Goal: Task Accomplishment & Management: Manage account settings

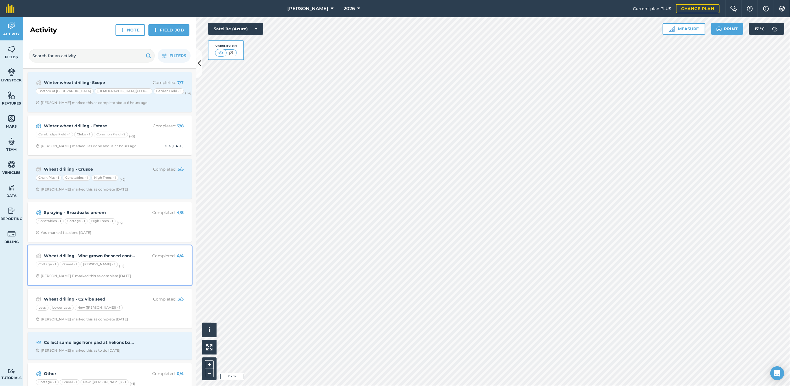
click at [144, 267] on div "Cottage - 1 Gravel - 1 [PERSON_NAME] - 1 (+ 1 )" at bounding box center [110, 266] width 148 height 8
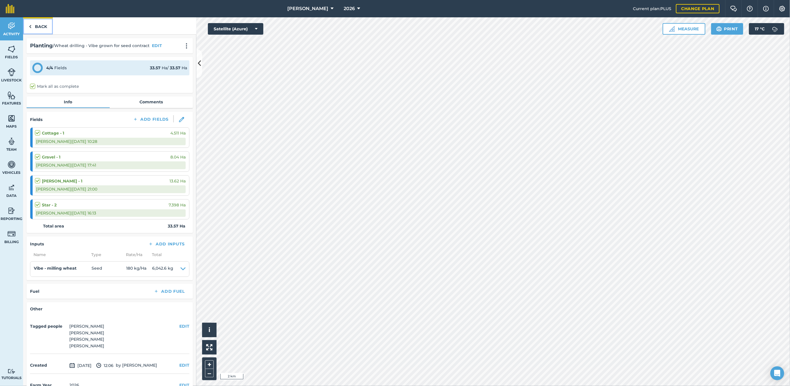
click at [40, 26] on link "Back" at bounding box center [38, 25] width 30 height 17
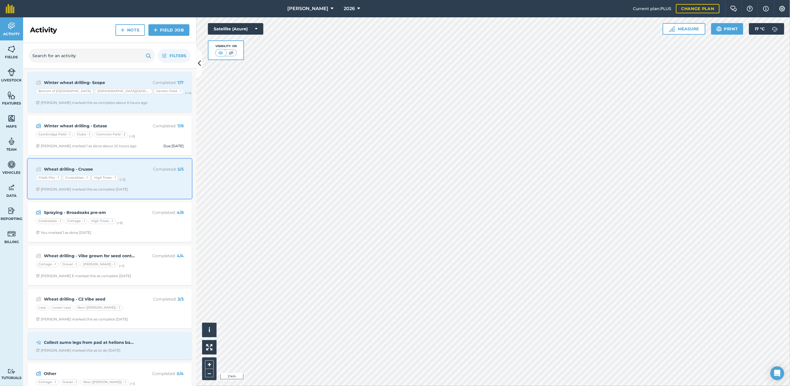
click at [140, 172] on p "Completed : 5 / 5" at bounding box center [161, 169] width 46 height 6
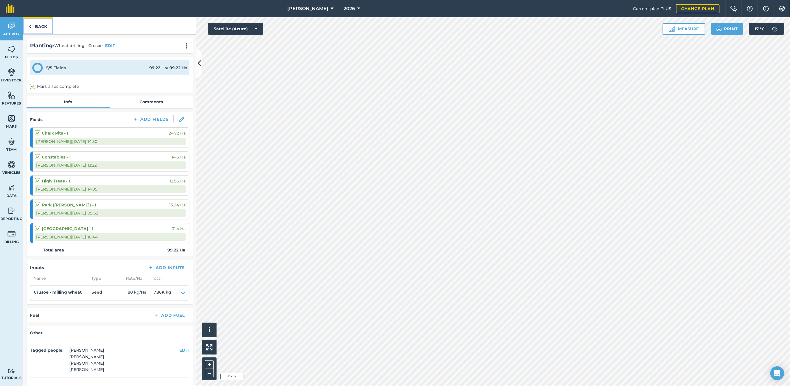
click at [36, 25] on link "Back" at bounding box center [38, 25] width 30 height 17
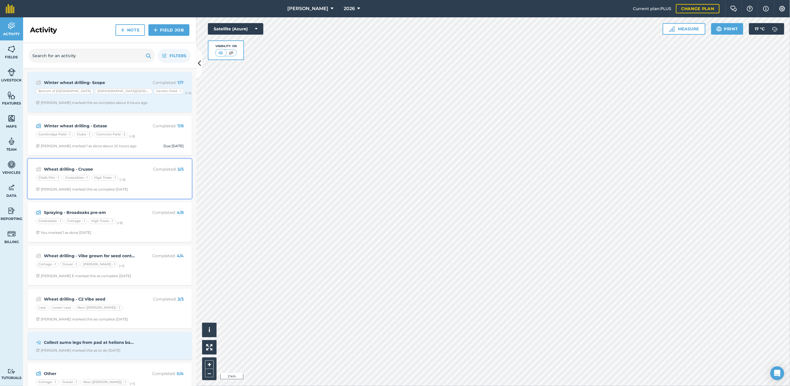
click at [129, 166] on strong "Wheat drilling - Crusoe" at bounding box center [90, 169] width 92 height 6
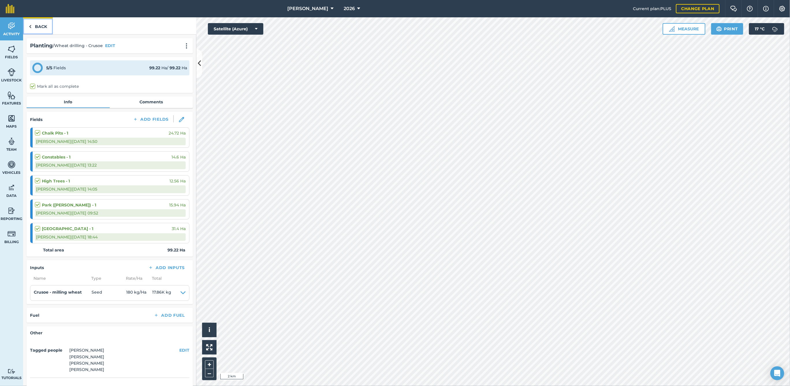
click at [39, 25] on link "Back" at bounding box center [38, 25] width 30 height 17
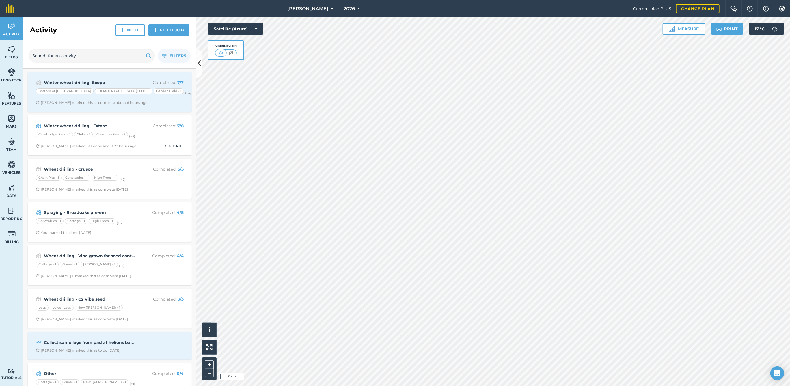
scroll to position [20, 0]
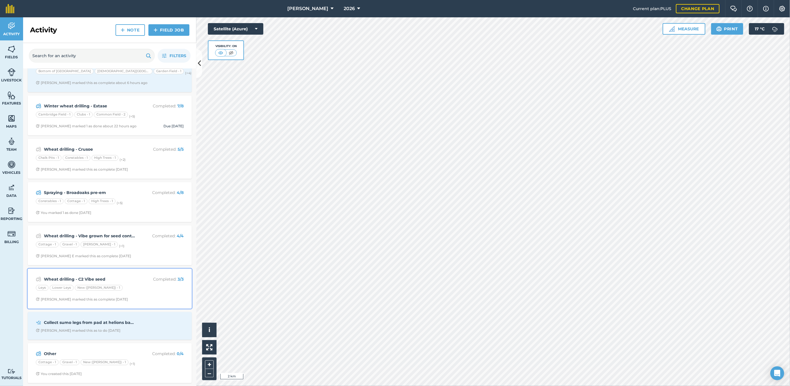
click at [132, 284] on div "Wheat drilling - C2 Vibe seed Completed : 3 / 3 Leys Lower Leys New ([PERSON_NA…" at bounding box center [109, 288] width 157 height 33
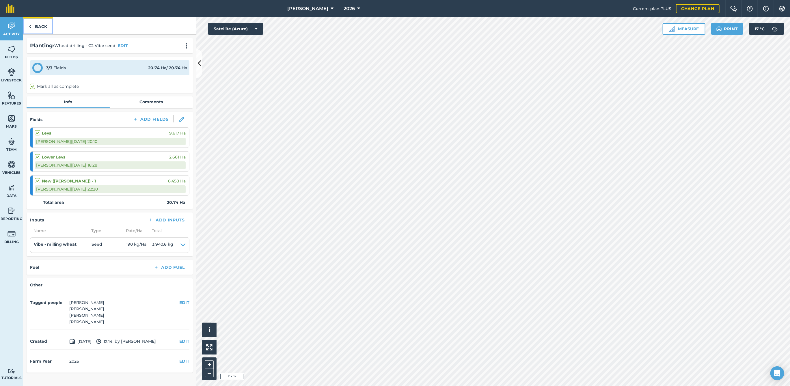
click at [41, 24] on link "Back" at bounding box center [38, 25] width 30 height 17
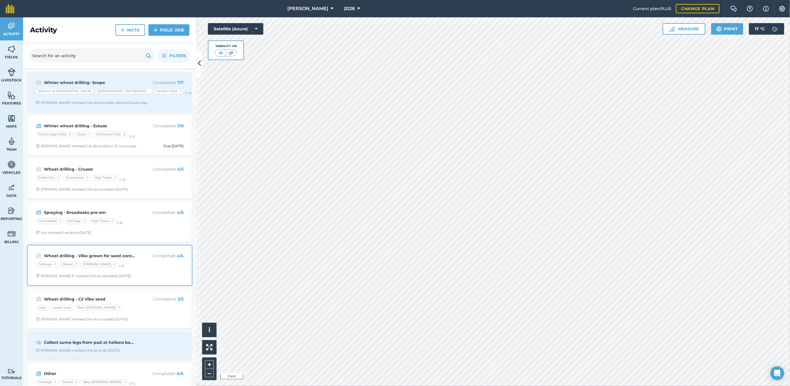
click at [131, 276] on span "[PERSON_NAME] E marked this as complete [DATE]" at bounding box center [110, 276] width 148 height 5
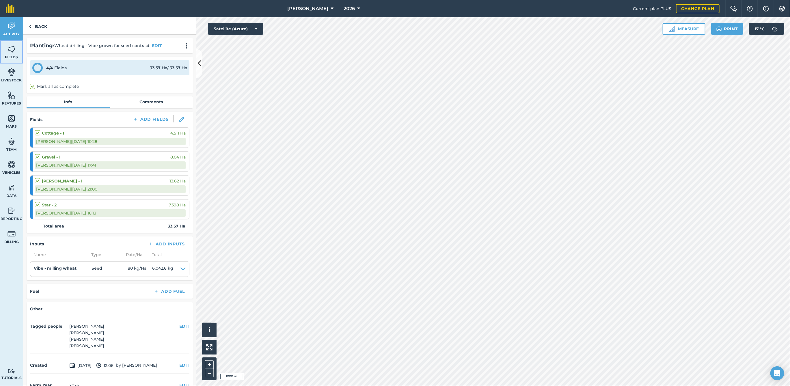
click at [15, 53] on img at bounding box center [12, 49] width 8 height 9
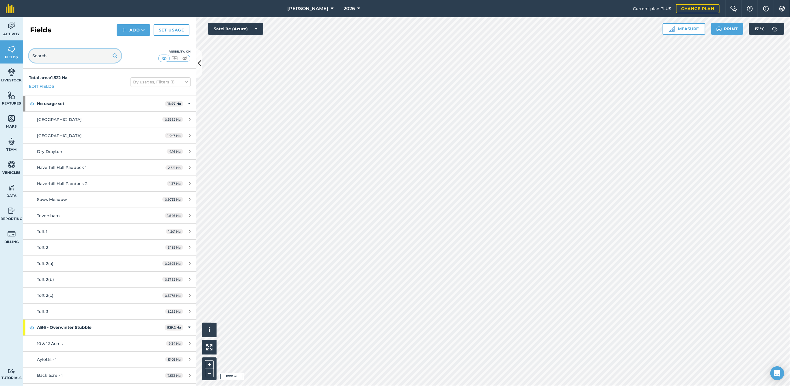
click at [76, 55] on input "text" at bounding box center [75, 56] width 92 height 14
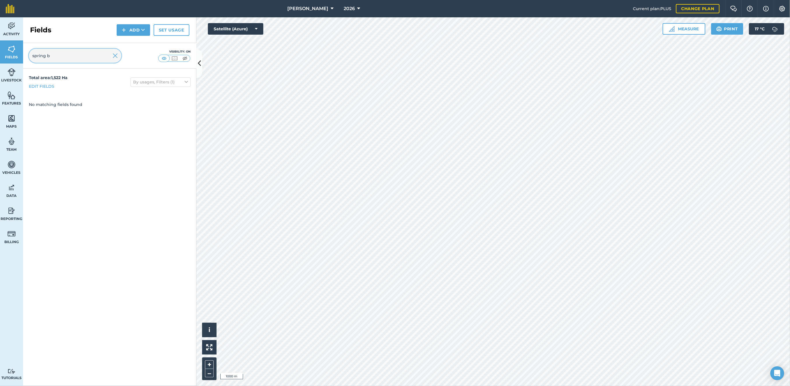
type input "spring"
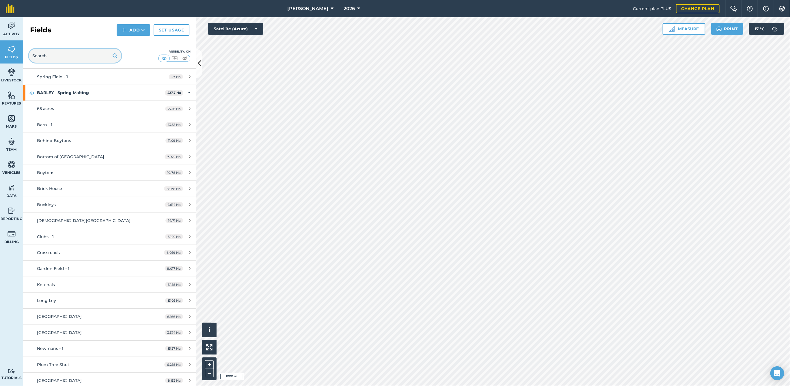
scroll to position [986, 0]
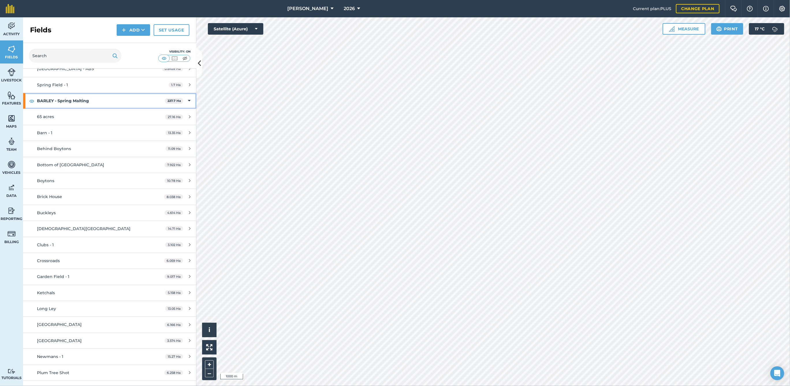
click at [188, 98] on icon at bounding box center [189, 101] width 3 height 6
click at [189, 98] on icon at bounding box center [189, 101] width 1 height 6
click at [117, 114] on div "65 acres" at bounding box center [91, 117] width 109 height 6
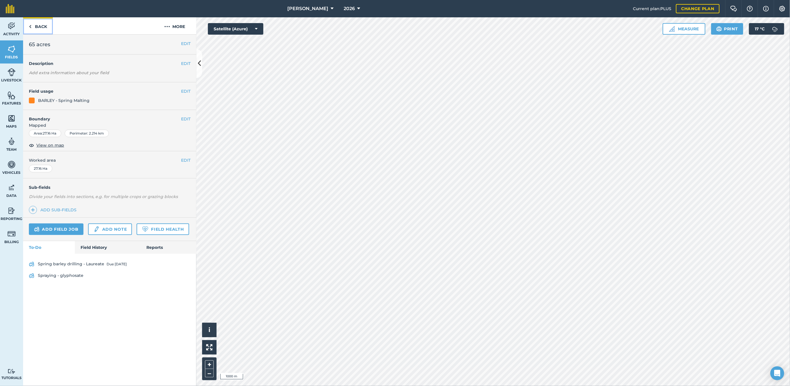
click at [40, 26] on link "Back" at bounding box center [38, 25] width 30 height 17
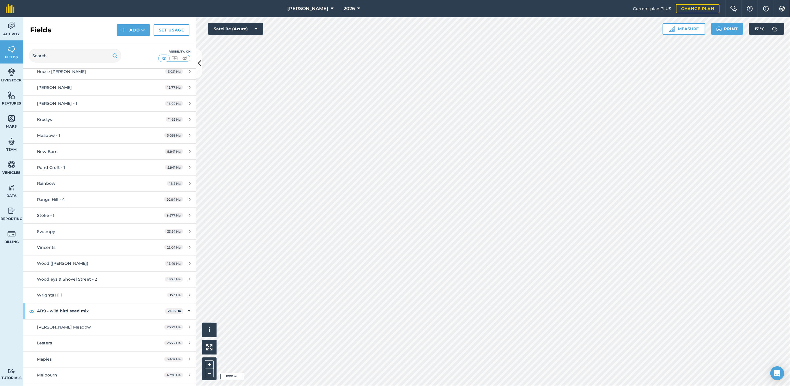
scroll to position [693, 0]
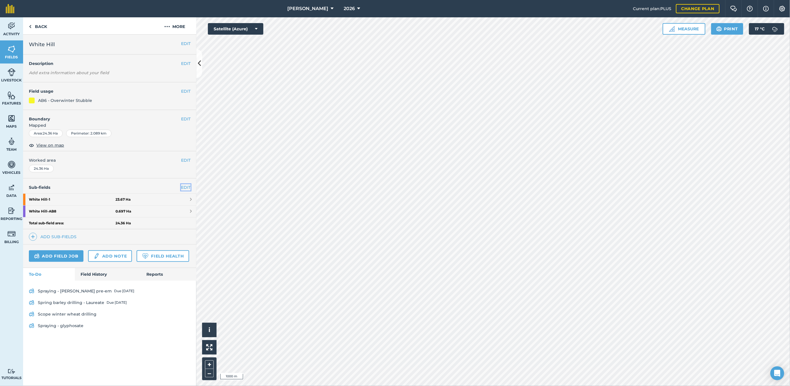
click at [181, 187] on link "EDIT" at bounding box center [186, 187] width 10 height 6
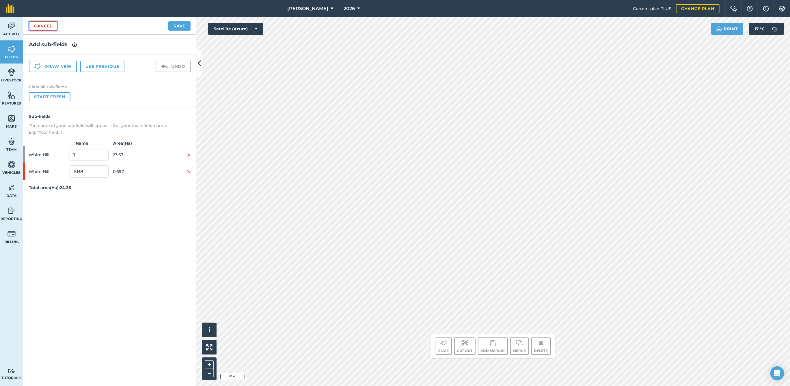
click at [45, 24] on link "Cancel" at bounding box center [43, 25] width 29 height 9
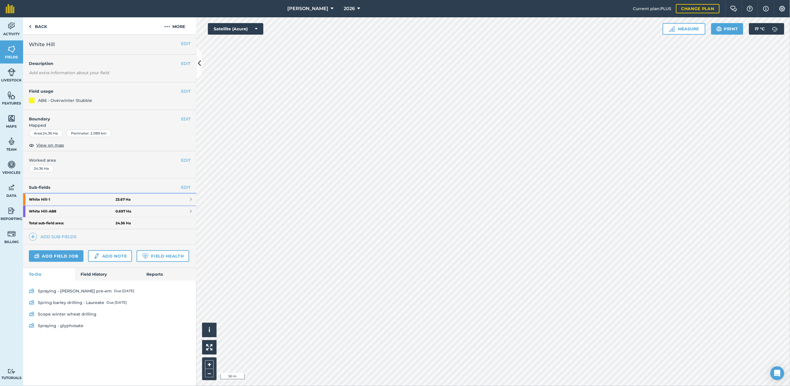
click at [149, 198] on link "White Hill - 1 23.67 Ha" at bounding box center [109, 200] width 173 height 12
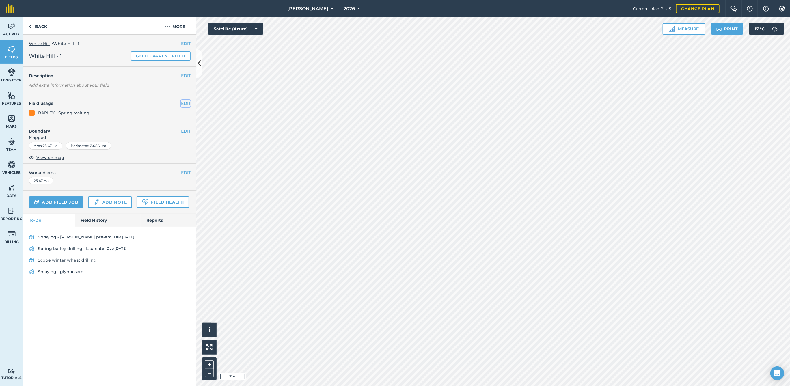
click at [190, 103] on button "EDIT" at bounding box center [186, 103] width 10 height 6
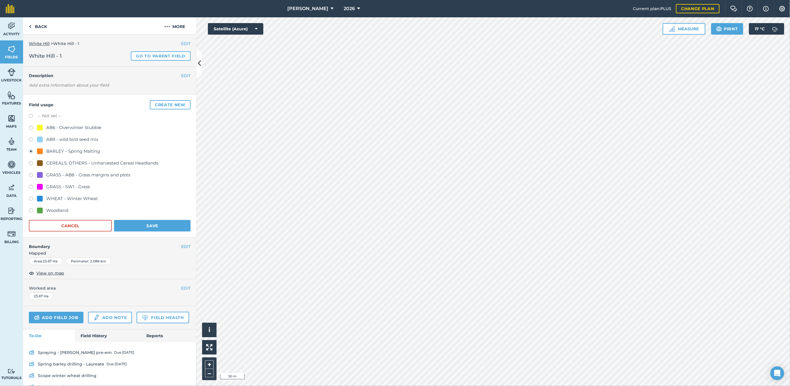
click at [32, 197] on label at bounding box center [33, 200] width 8 height 6
radio input "true"
radio input "false"
click at [131, 222] on button "Save" at bounding box center [152, 226] width 77 height 12
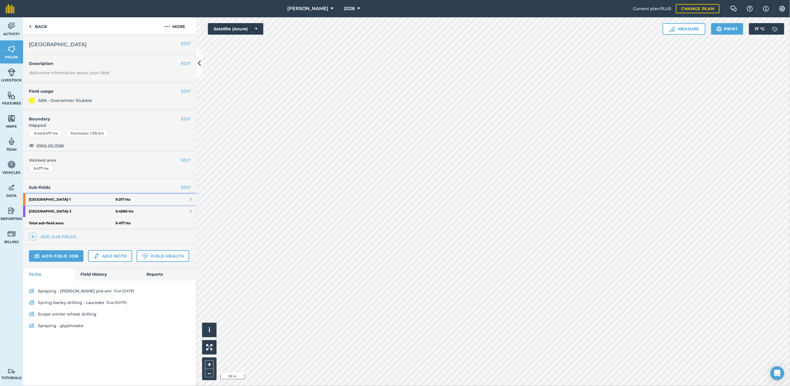
click at [184, 198] on link "Garden Field - 1 9.017 Ha" at bounding box center [109, 200] width 173 height 12
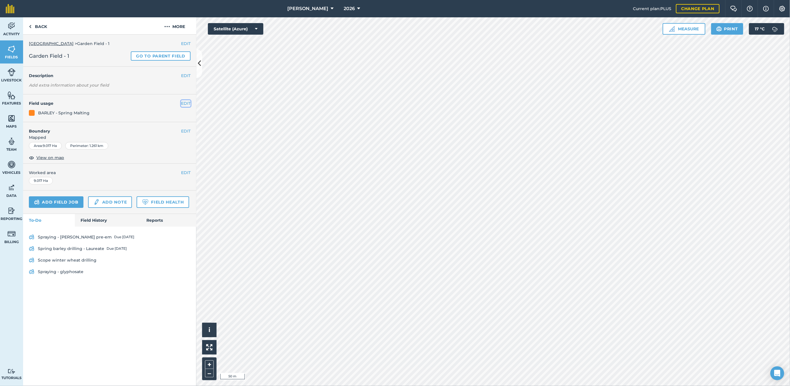
click at [184, 101] on button "EDIT" at bounding box center [186, 103] width 10 height 6
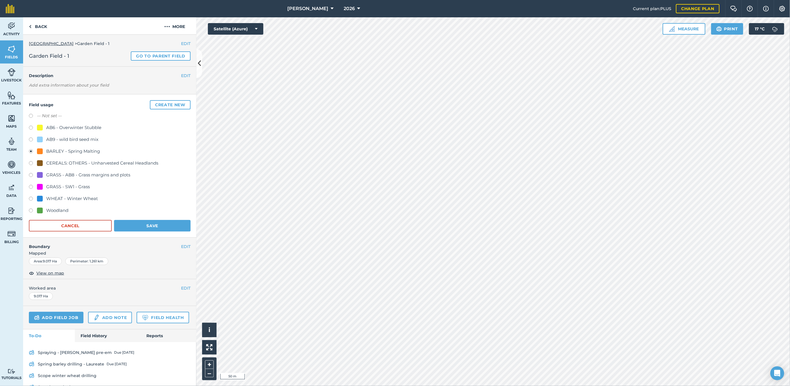
click at [47, 196] on div "WHEAT - Winter Wheat" at bounding box center [72, 198] width 52 height 7
radio input "true"
radio input "false"
click at [131, 223] on button "Save" at bounding box center [152, 226] width 77 height 12
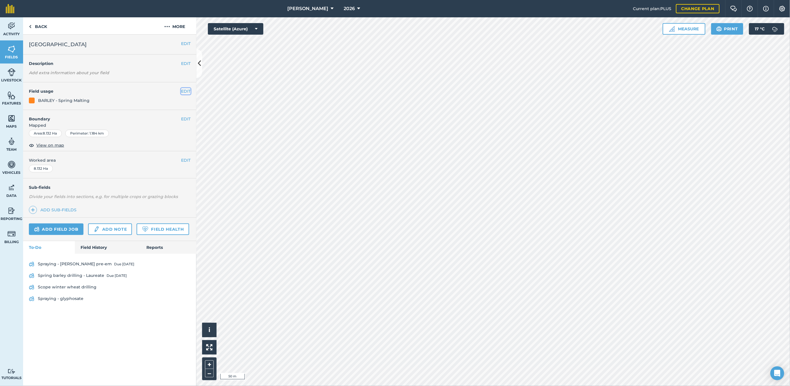
click at [189, 92] on button "EDIT" at bounding box center [186, 91] width 10 height 6
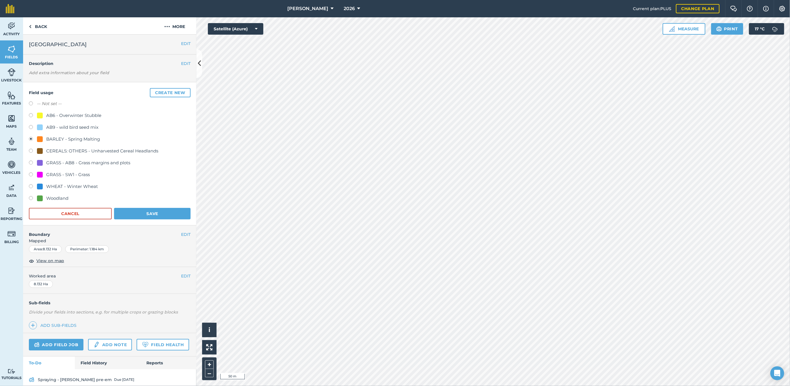
click at [29, 184] on label at bounding box center [33, 187] width 8 height 6
radio input "true"
radio input "false"
click at [137, 211] on button "Save" at bounding box center [152, 214] width 77 height 12
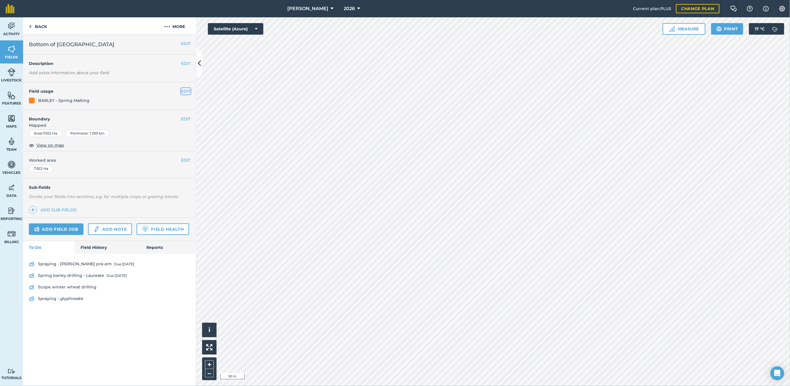
click at [187, 89] on button "EDIT" at bounding box center [186, 91] width 10 height 6
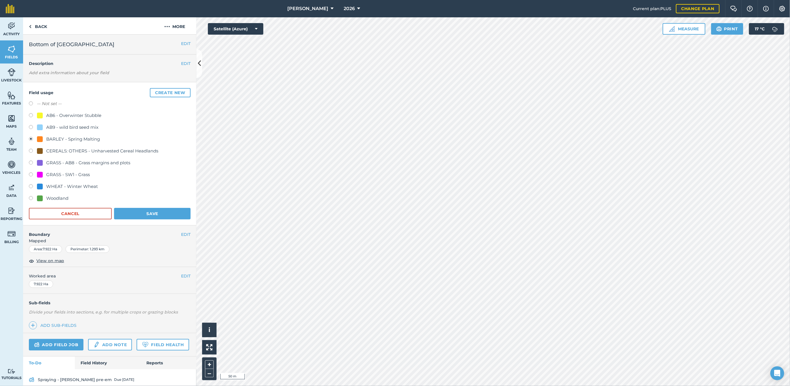
click at [34, 163] on label at bounding box center [33, 164] width 8 height 6
radio input "true"
radio input "false"
click at [33, 183] on div "WHEAT - Winter Wheat" at bounding box center [110, 187] width 162 height 8
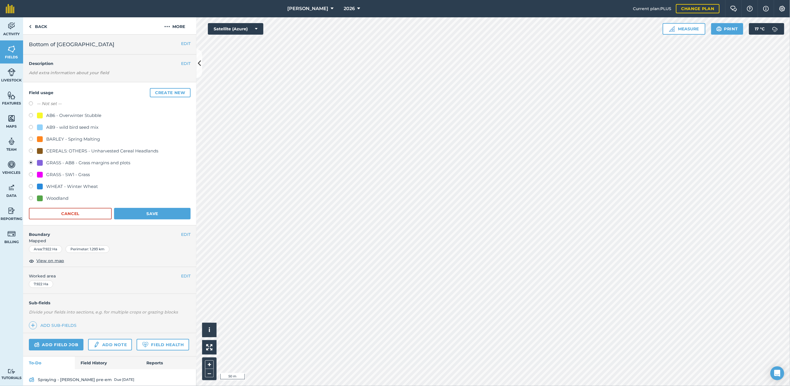
click at [32, 186] on label at bounding box center [33, 187] width 8 height 6
radio input "true"
radio input "false"
click at [141, 212] on button "Save" at bounding box center [152, 214] width 77 height 12
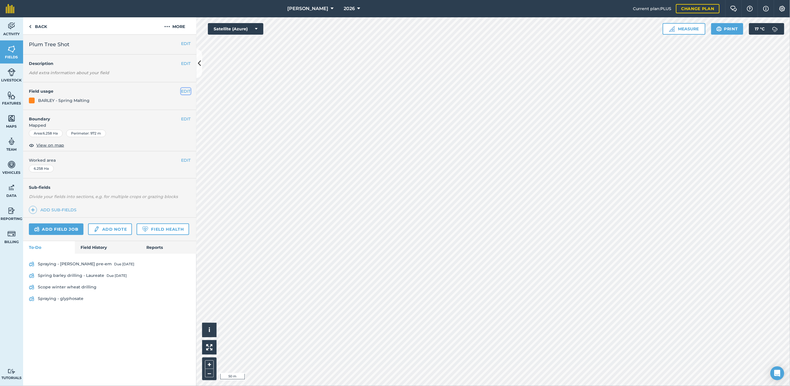
click at [187, 89] on button "EDIT" at bounding box center [186, 91] width 10 height 6
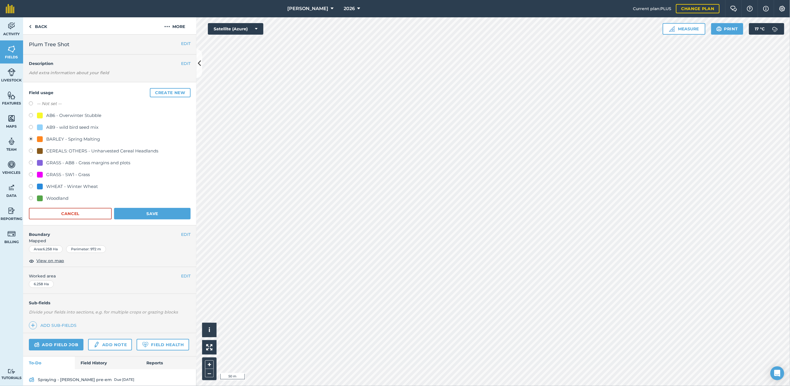
click at [31, 186] on label at bounding box center [33, 187] width 8 height 6
radio input "true"
radio input "false"
click at [128, 214] on button "Save" at bounding box center [152, 214] width 77 height 12
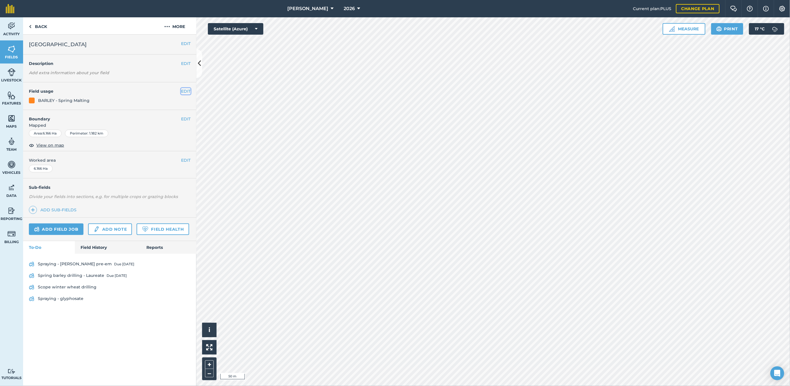
click at [189, 90] on button "EDIT" at bounding box center [186, 91] width 10 height 6
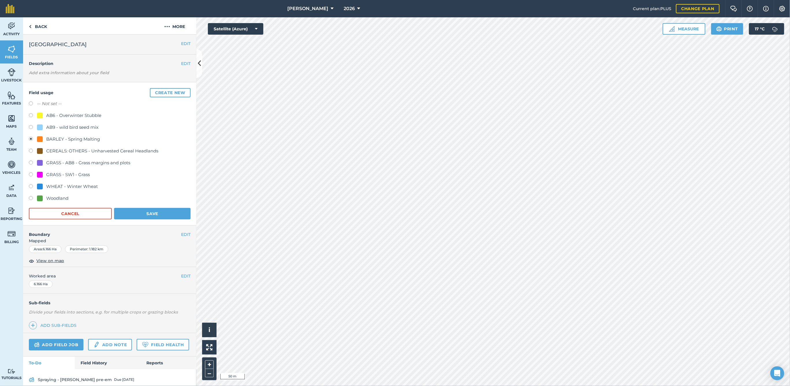
click at [40, 185] on div at bounding box center [40, 187] width 6 height 6
radio input "true"
radio input "false"
click at [144, 213] on button "Save" at bounding box center [152, 214] width 77 height 12
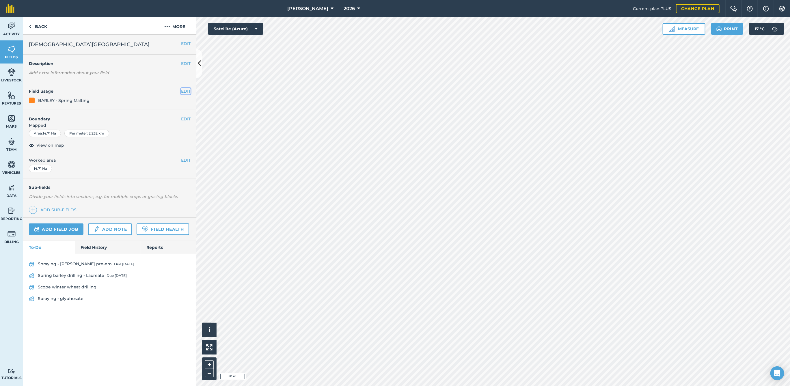
click at [184, 91] on button "EDIT" at bounding box center [186, 91] width 10 height 6
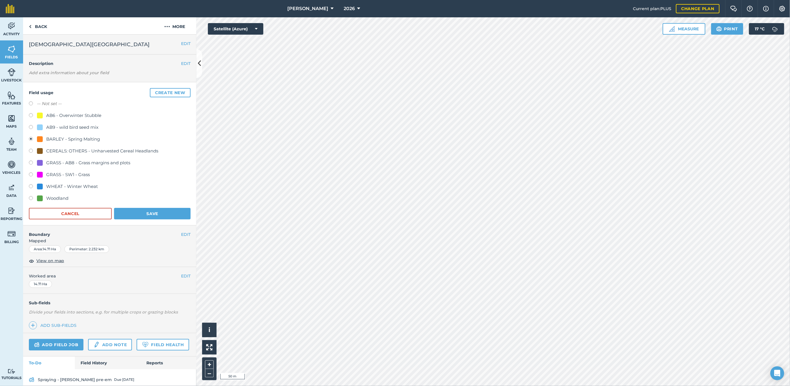
click at [31, 185] on label at bounding box center [33, 187] width 8 height 6
radio input "true"
radio input "false"
click at [146, 213] on button "Save" at bounding box center [152, 214] width 77 height 12
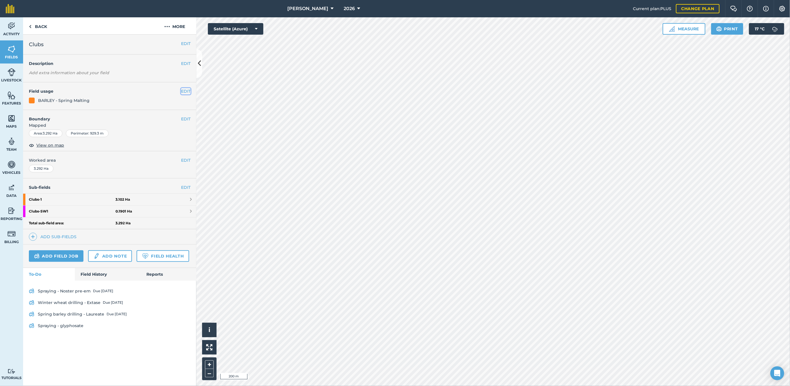
click at [182, 90] on button "EDIT" at bounding box center [186, 91] width 10 height 6
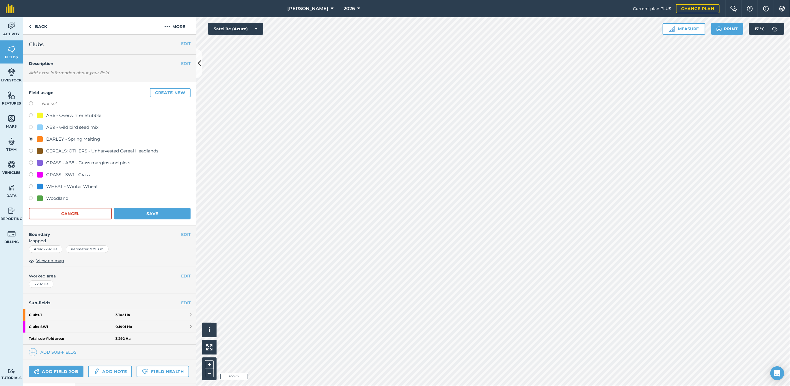
click at [32, 184] on label at bounding box center [33, 187] width 8 height 6
radio input "true"
radio input "false"
click at [132, 213] on button "Save" at bounding box center [152, 214] width 77 height 12
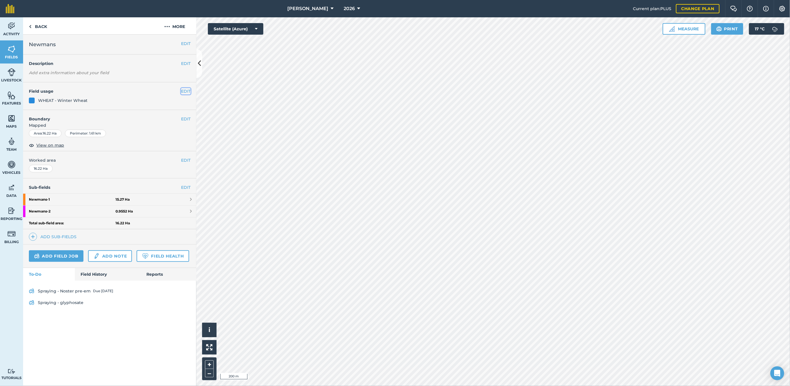
click at [187, 90] on button "EDIT" at bounding box center [186, 91] width 10 height 6
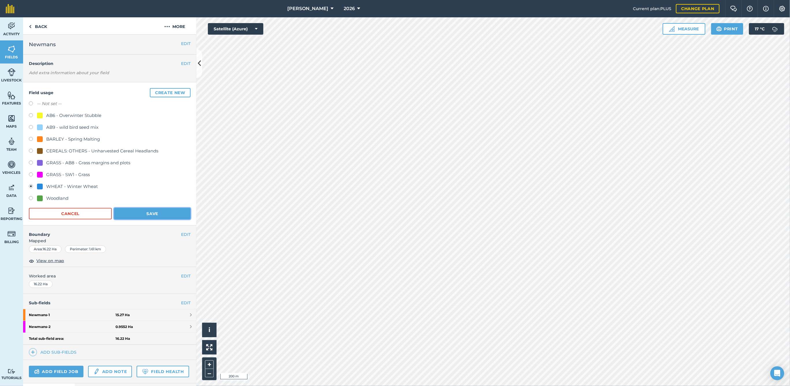
click at [152, 210] on button "Save" at bounding box center [152, 214] width 77 height 12
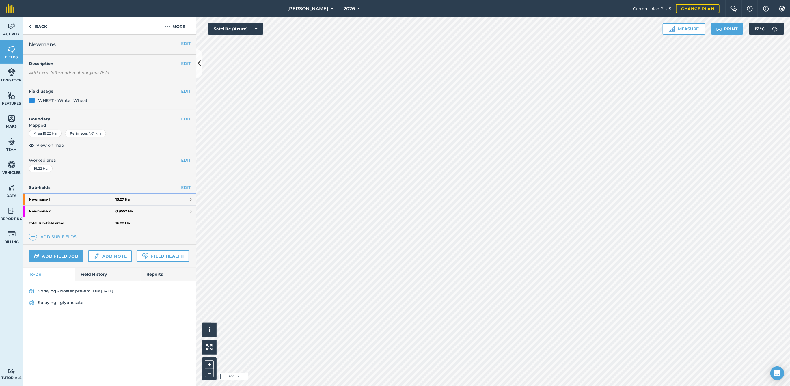
click at [189, 200] on link "Newmans - 1 15.27 Ha" at bounding box center [109, 200] width 173 height 12
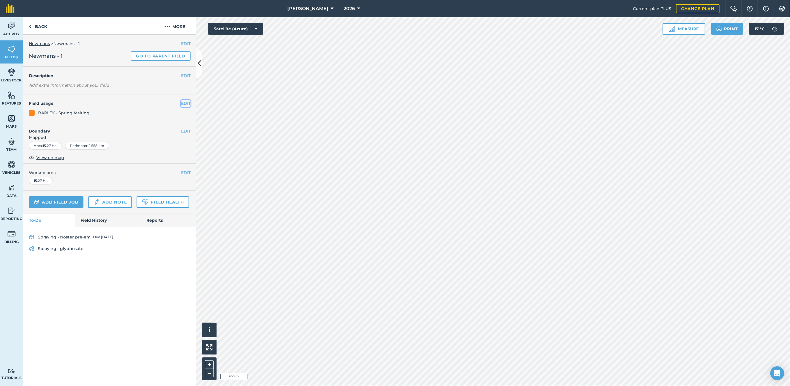
click at [185, 103] on button "EDIT" at bounding box center [186, 103] width 10 height 6
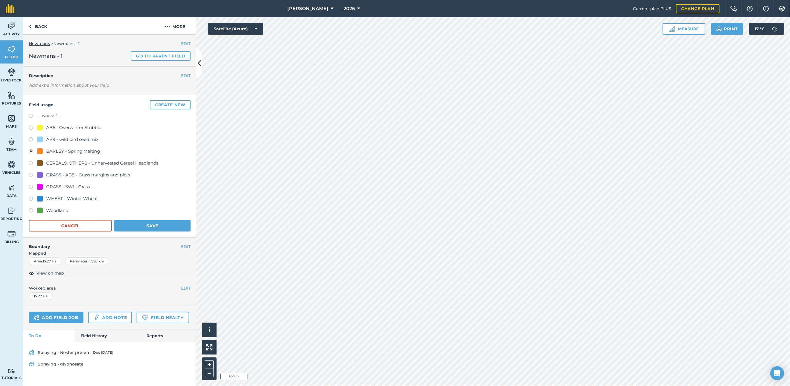
click at [69, 193] on div "-- Not set -- AB6 - Overwinter Stubble AB9 - wild bird seed mix BARLEY - Spring…" at bounding box center [110, 163] width 162 height 103
click at [71, 199] on div "WHEAT - Winter Wheat" at bounding box center [72, 198] width 52 height 7
radio input "true"
radio input "false"
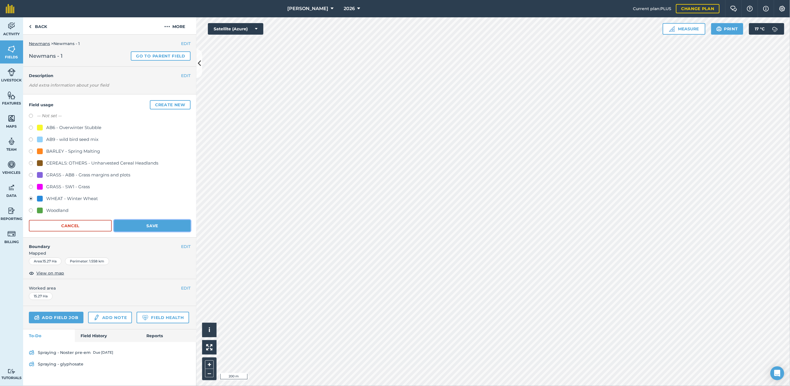
click at [132, 223] on button "Save" at bounding box center [152, 226] width 77 height 12
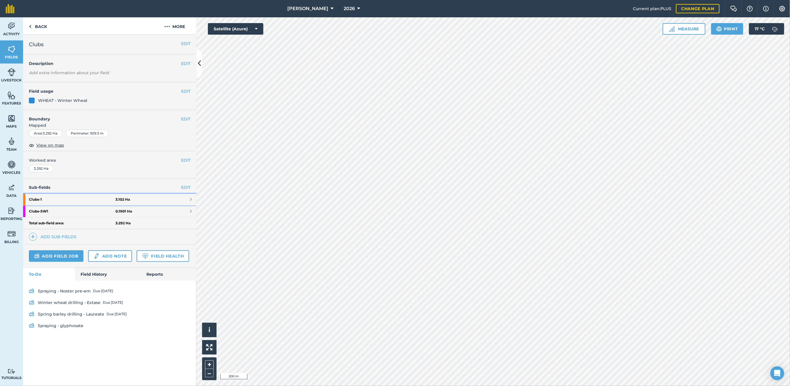
click at [189, 199] on link "Clubs - 1 3.102 Ha" at bounding box center [109, 200] width 173 height 12
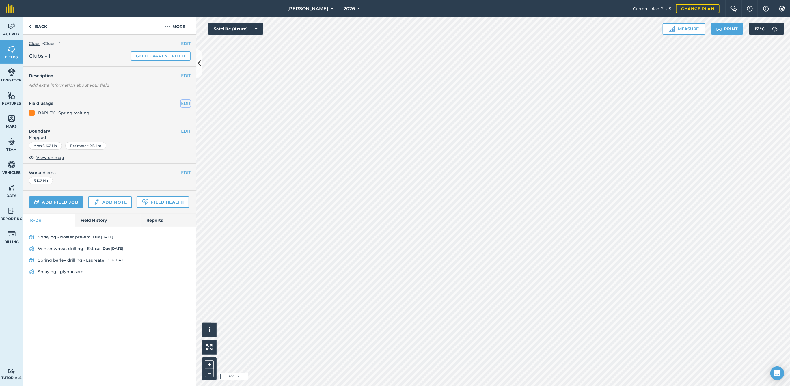
click at [184, 105] on button "EDIT" at bounding box center [186, 103] width 10 height 6
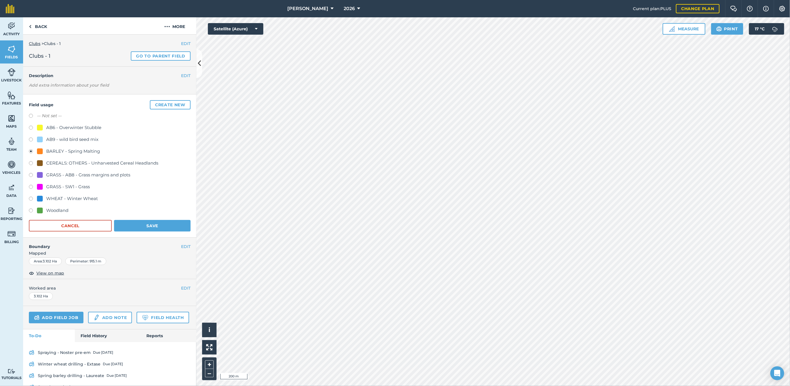
click at [71, 195] on div "WHEAT - Winter Wheat" at bounding box center [72, 198] width 52 height 7
radio input "true"
radio input "false"
click at [133, 225] on button "Save" at bounding box center [152, 226] width 77 height 12
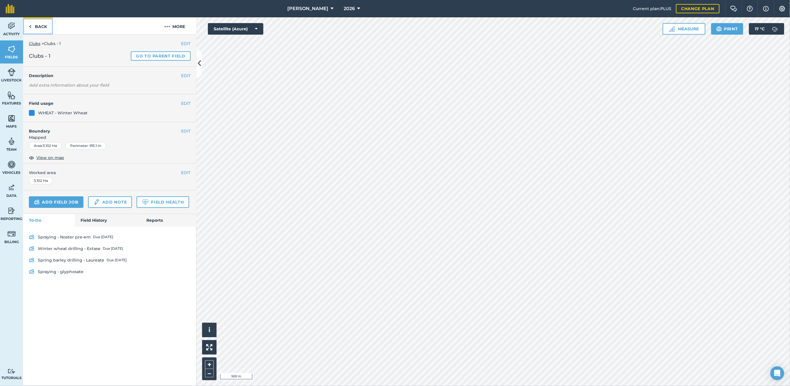
click at [41, 25] on link "Back" at bounding box center [38, 25] width 30 height 17
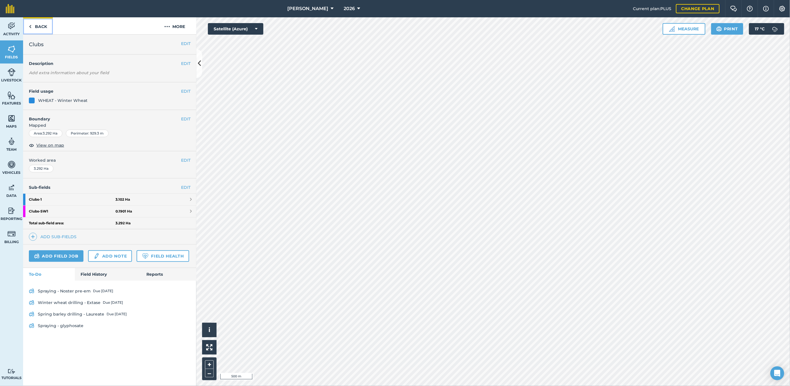
click at [35, 25] on link "Back" at bounding box center [38, 25] width 30 height 17
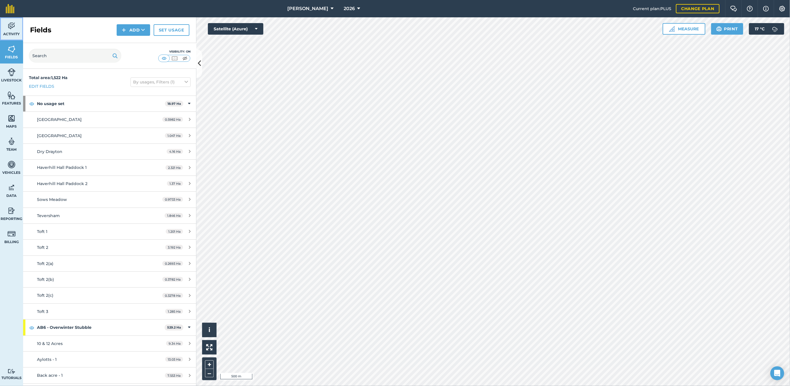
click at [5, 37] on link "Activity" at bounding box center [11, 28] width 23 height 23
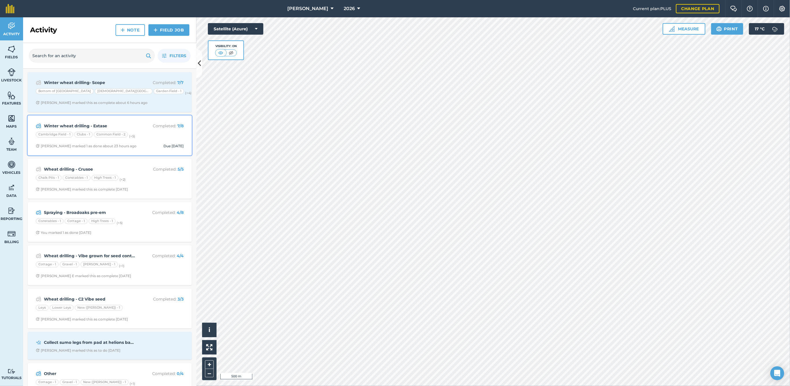
click at [134, 149] on div "Winter wheat drilling - Extase Completed : 7 / 8 Cambridge Field - 1 Clubs - 1 …" at bounding box center [109, 135] width 157 height 33
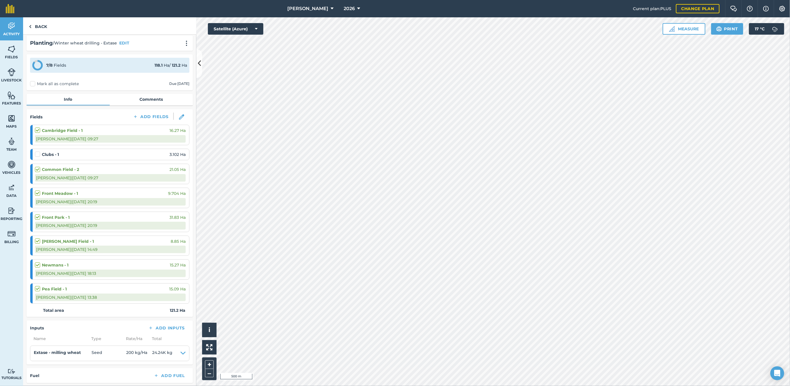
scroll to position [2, 0]
click at [39, 152] on label at bounding box center [38, 152] width 7 height 0
click at [39, 152] on input "checkbox" at bounding box center [37, 154] width 4 height 4
checkbox input "false"
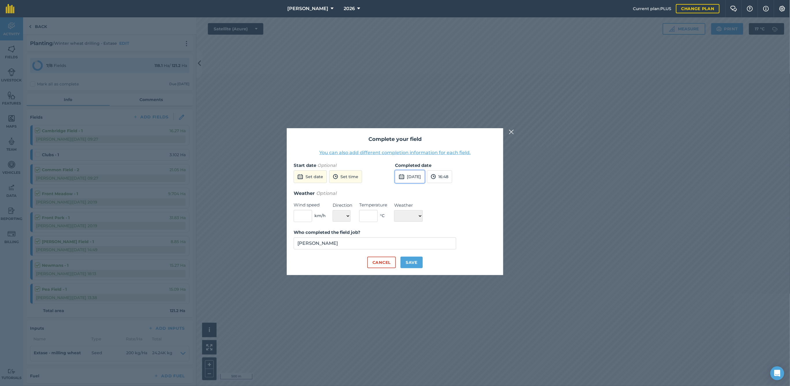
click at [425, 175] on button "[DATE]" at bounding box center [410, 176] width 30 height 13
click at [446, 209] on button "2" at bounding box center [443, 208] width 14 height 9
click at [452, 180] on button "16:48" at bounding box center [439, 176] width 25 height 13
click at [453, 194] on button "20:30" at bounding box center [440, 192] width 27 height 9
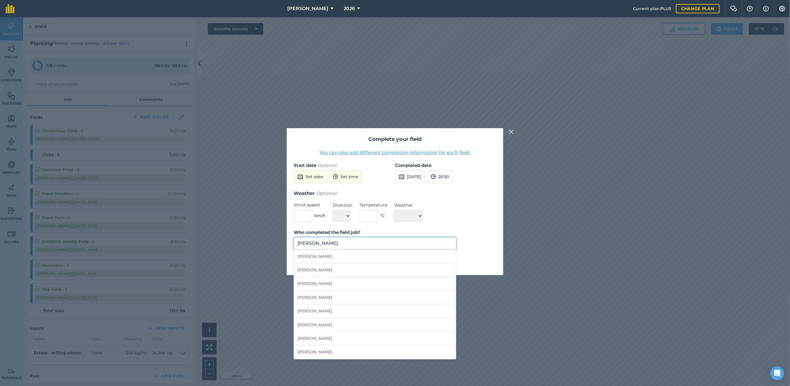
click at [382, 245] on input "[PERSON_NAME]" at bounding box center [375, 243] width 163 height 12
click at [328, 302] on li "[PERSON_NAME]" at bounding box center [375, 298] width 162 height 14
type input "[PERSON_NAME]"
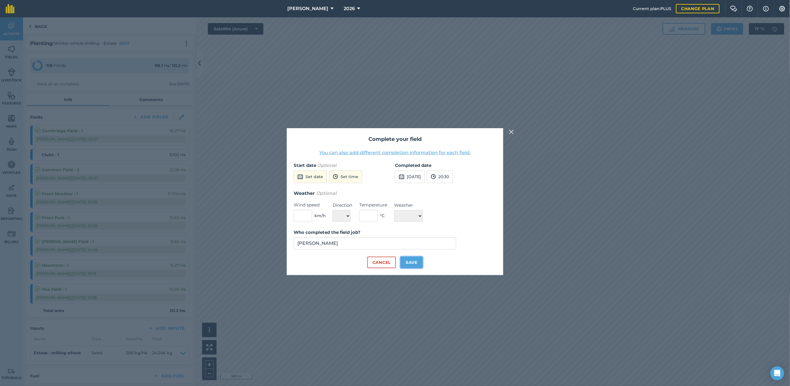
click at [407, 261] on button "Save" at bounding box center [412, 263] width 22 height 12
checkbox input "true"
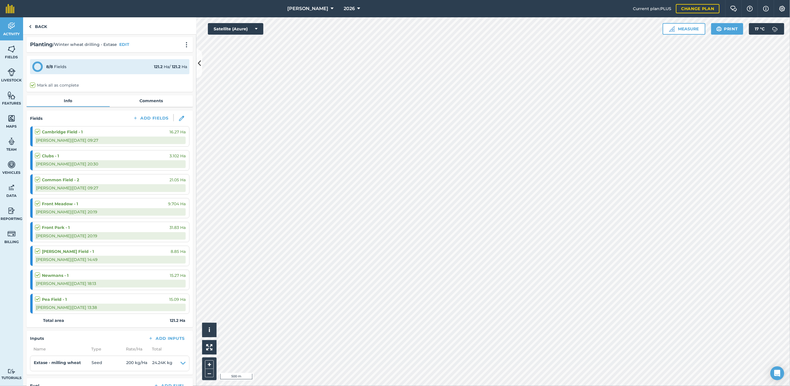
scroll to position [0, 0]
click at [42, 25] on link "Back" at bounding box center [38, 25] width 30 height 17
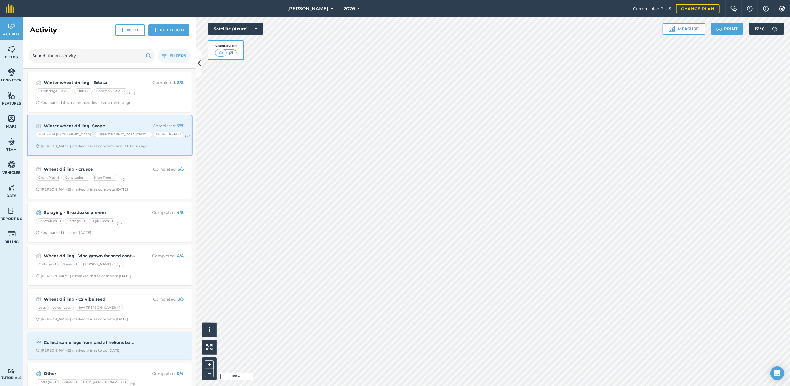
click at [170, 149] on div "Winter wheat drilling- Scope Completed : 7 / 7 Bottom of [GEOGRAPHIC_DATA] - 1 …" at bounding box center [109, 135] width 157 height 33
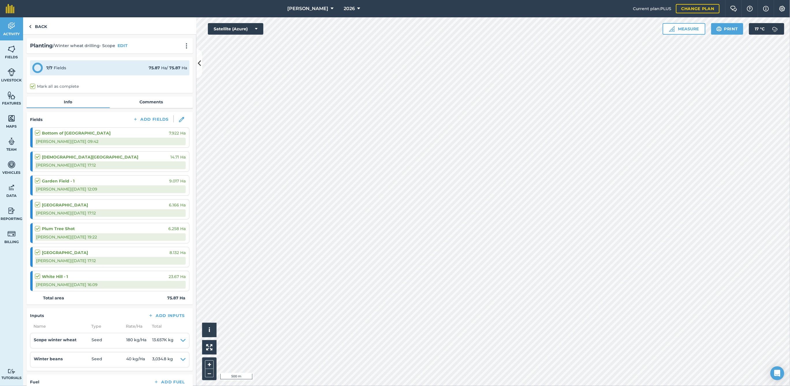
click at [93, 132] on strong "Bottom of [GEOGRAPHIC_DATA]" at bounding box center [76, 133] width 69 height 6
click at [179, 121] on img at bounding box center [181, 119] width 5 height 5
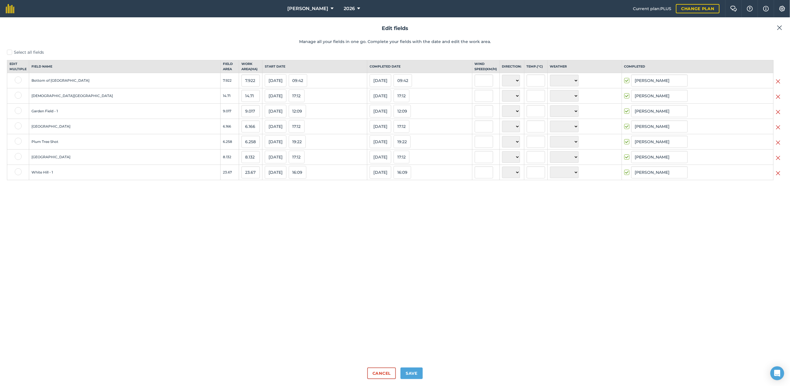
click at [777, 85] on img at bounding box center [778, 81] width 5 height 7
click at [778, 27] on img at bounding box center [779, 27] width 5 height 7
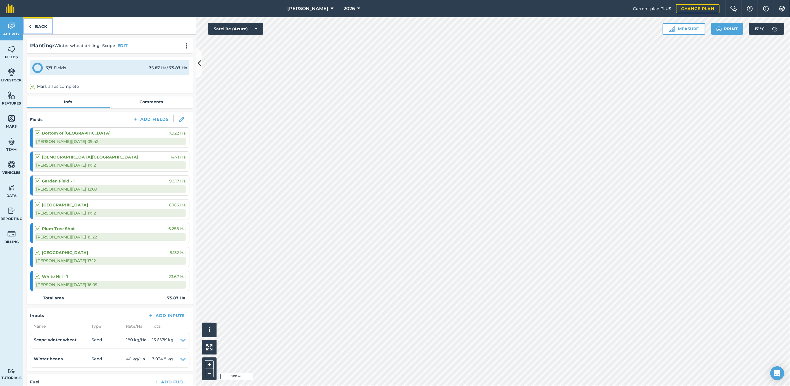
click at [34, 28] on link "Back" at bounding box center [38, 25] width 30 height 17
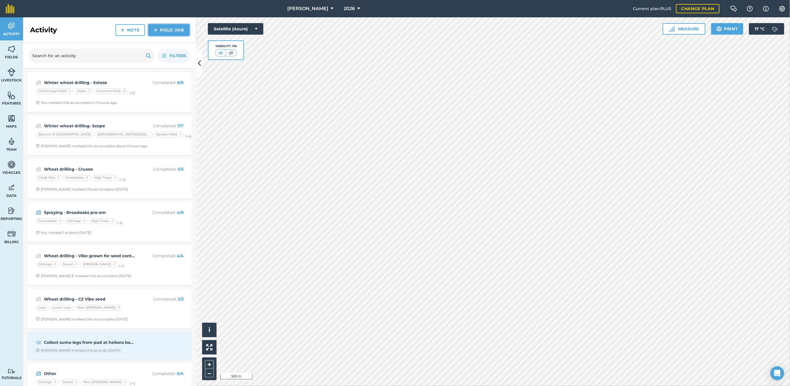
click at [176, 25] on link "Field Job" at bounding box center [168, 30] width 41 height 12
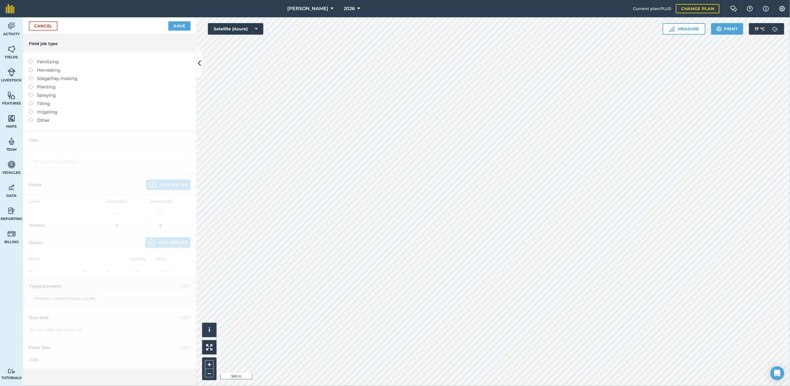
click at [34, 87] on label "Planting" at bounding box center [110, 86] width 162 height 7
type input "Planting"
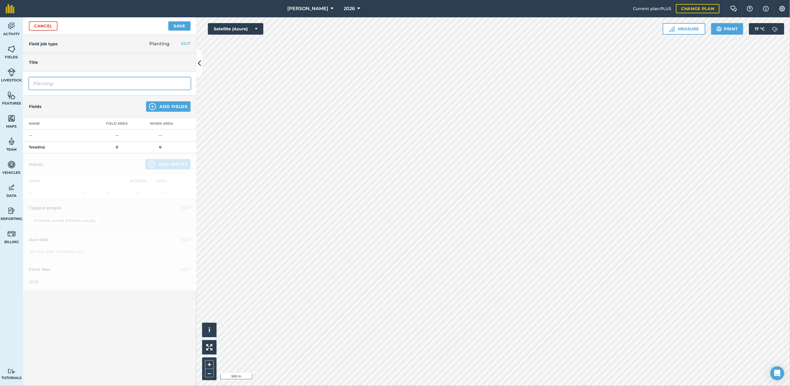
click at [61, 82] on input "Planting" at bounding box center [110, 83] width 162 height 12
type input "Winter"
type input "Carters wheat drilling - [PERSON_NAME]"
click at [160, 108] on button "Add Fields" at bounding box center [168, 106] width 44 height 10
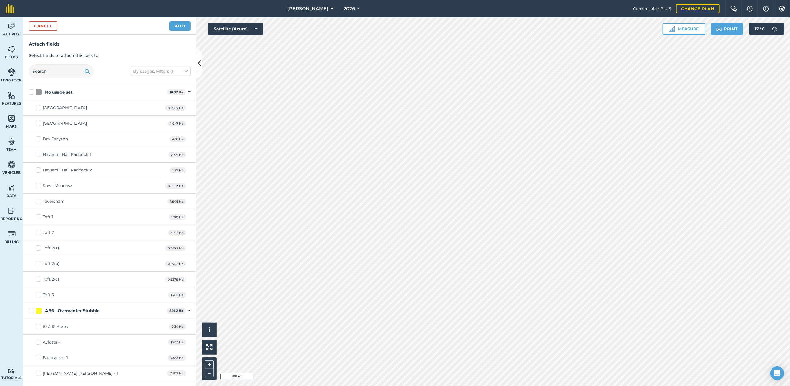
checkbox input "true"
click at [176, 28] on button "Add" at bounding box center [180, 25] width 21 height 9
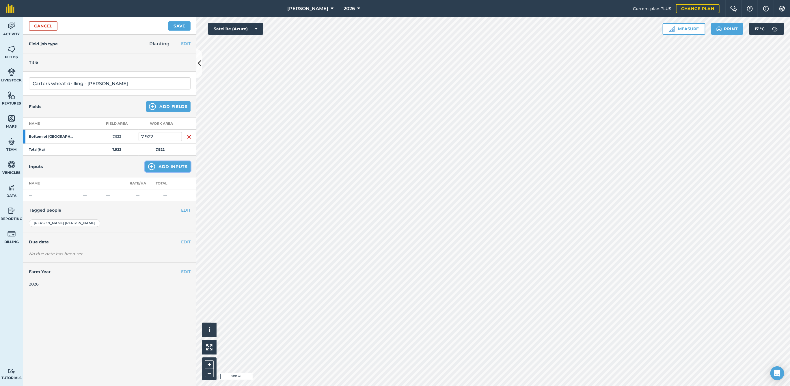
click at [151, 167] on img at bounding box center [151, 166] width 7 height 7
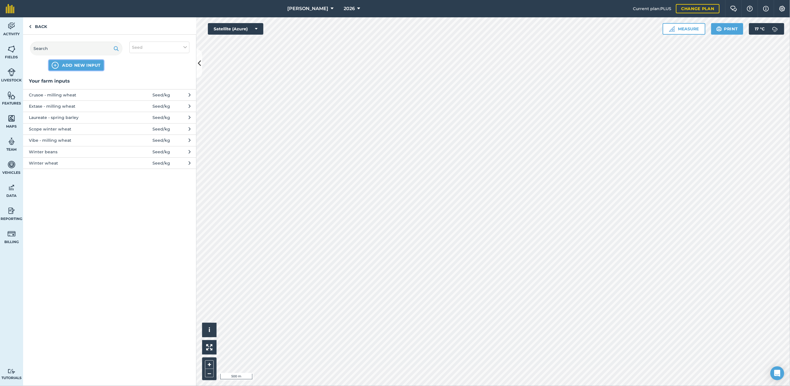
click at [90, 67] on span "ADD NEW INPUT" at bounding box center [81, 65] width 39 height 6
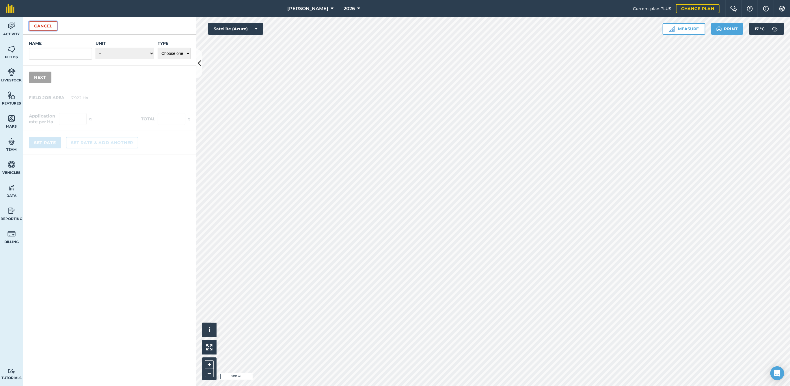
click at [40, 23] on button "Cancel" at bounding box center [43, 25] width 29 height 9
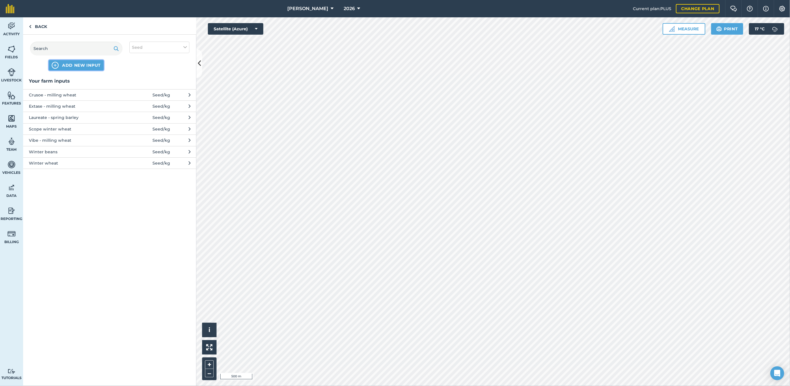
click at [72, 65] on span "ADD NEW INPUT" at bounding box center [81, 65] width 39 height 6
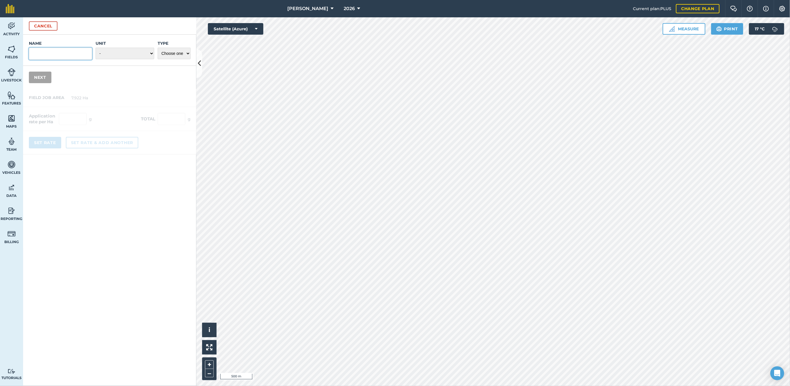
click at [59, 53] on input "Name" at bounding box center [60, 54] width 63 height 12
type input "V"
type input "[PERSON_NAME] - group 2 wheat"
click at [115, 52] on select "- Grams/g Kilograms/kg Metric tonnes/t Millilitres/ml Litres/L Ounces/oz Pounds…" at bounding box center [125, 54] width 59 height 12
select select "KILOGRAMS"
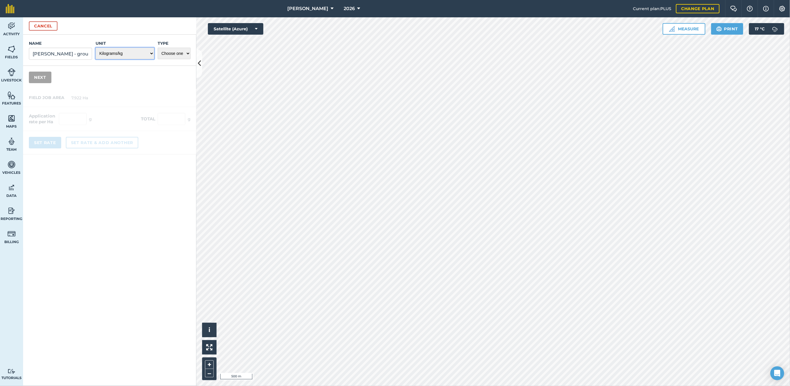
click at [96, 48] on select "- Grams/g Kilograms/kg Metric tonnes/t Millilitres/ml Litres/L Ounces/oz Pounds…" at bounding box center [125, 54] width 59 height 12
click at [174, 57] on select "Choose one Fertilizer Seed Spray Fuel Other" at bounding box center [174, 54] width 33 height 12
select select "SEED"
click at [158, 48] on select "Choose one Fertilizer Seed Spray Fuel Other" at bounding box center [174, 54] width 33 height 12
click at [41, 77] on button "Next" at bounding box center [40, 78] width 23 height 12
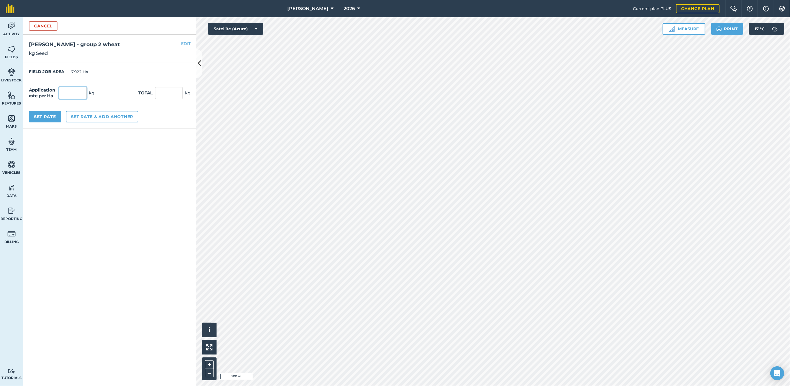
click at [65, 91] on input "text" at bounding box center [73, 93] width 28 height 12
type input "185"
type input "1,465.57"
click at [48, 116] on button "Set Rate" at bounding box center [45, 117] width 32 height 12
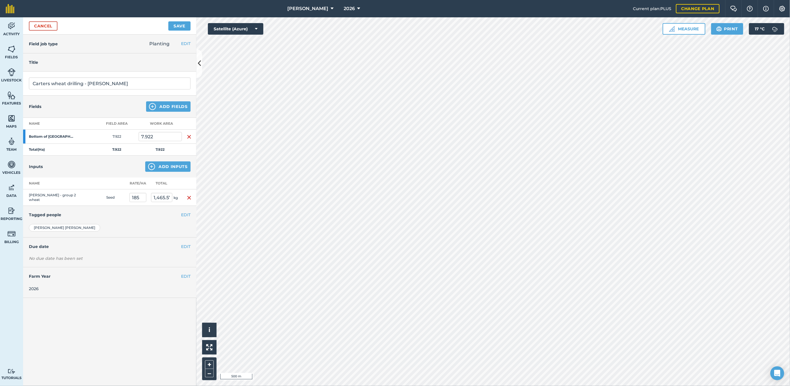
click at [178, 214] on h4 "Tagged people" at bounding box center [110, 215] width 162 height 6
click at [184, 213] on button "EDIT" at bounding box center [186, 215] width 10 height 6
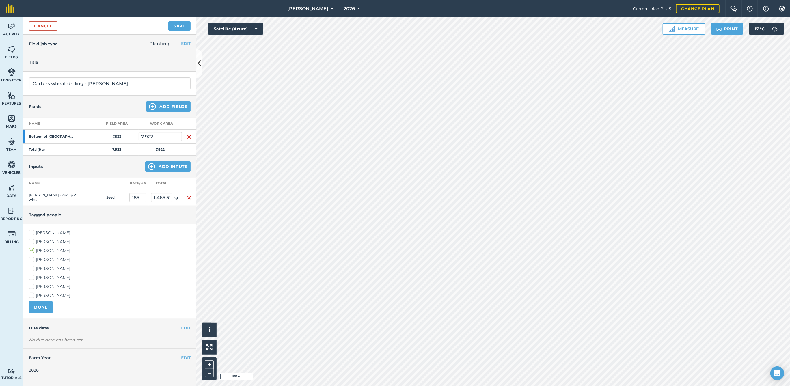
click at [34, 257] on label "[PERSON_NAME]" at bounding box center [110, 260] width 162 height 6
click at [33, 257] on input "[PERSON_NAME]" at bounding box center [31, 259] width 4 height 4
checkbox input "true"
click at [31, 241] on label "[PERSON_NAME]" at bounding box center [110, 242] width 162 height 6
click at [31, 241] on input "[PERSON_NAME]" at bounding box center [31, 241] width 4 height 4
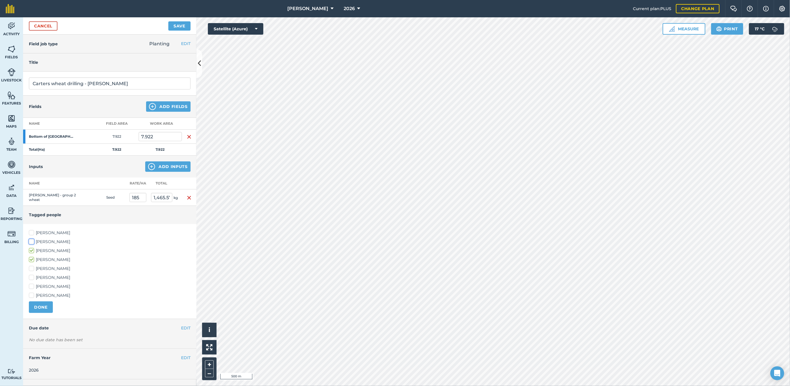
checkbox input "true"
click at [34, 266] on label "[PERSON_NAME]" at bounding box center [110, 269] width 162 height 6
click at [33, 266] on input "[PERSON_NAME]" at bounding box center [31, 268] width 4 height 4
checkbox input "true"
click at [45, 308] on button "DONE" at bounding box center [41, 308] width 24 height 12
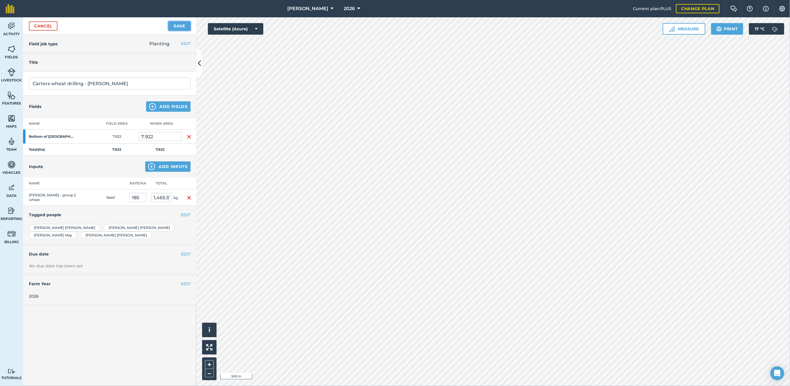
click at [178, 23] on button "Save" at bounding box center [179, 25] width 22 height 9
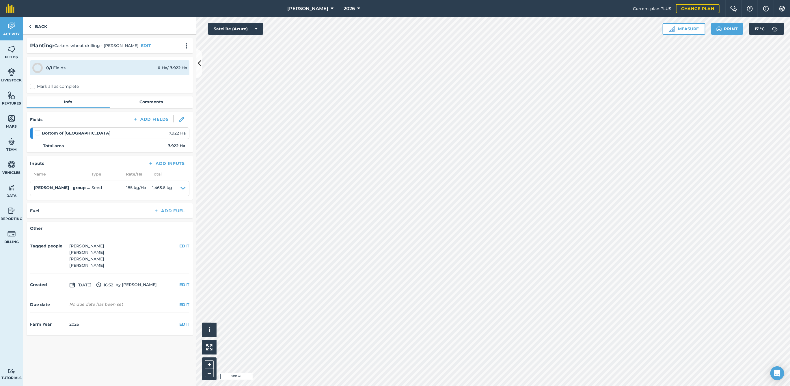
click at [36, 130] on label at bounding box center [38, 130] width 7 height 0
click at [36, 132] on input "checkbox" at bounding box center [37, 132] width 4 height 4
checkbox input "false"
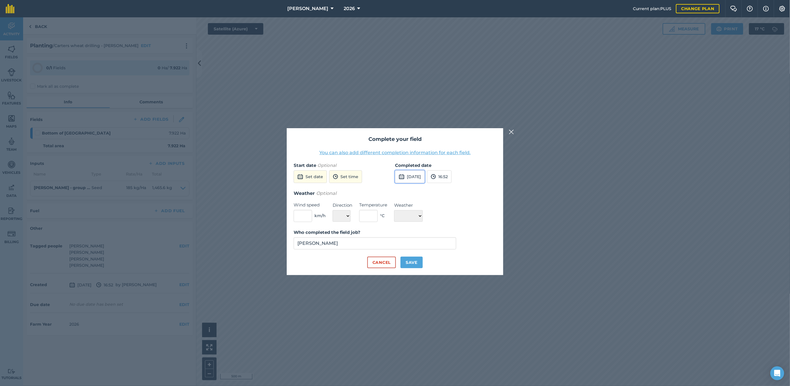
click at [412, 181] on button "[DATE]" at bounding box center [410, 176] width 30 height 13
click at [445, 208] on button "2" at bounding box center [443, 208] width 14 height 9
click at [452, 178] on button "16:52" at bounding box center [439, 176] width 25 height 13
click at [449, 235] on button "22:30" at bounding box center [440, 235] width 27 height 9
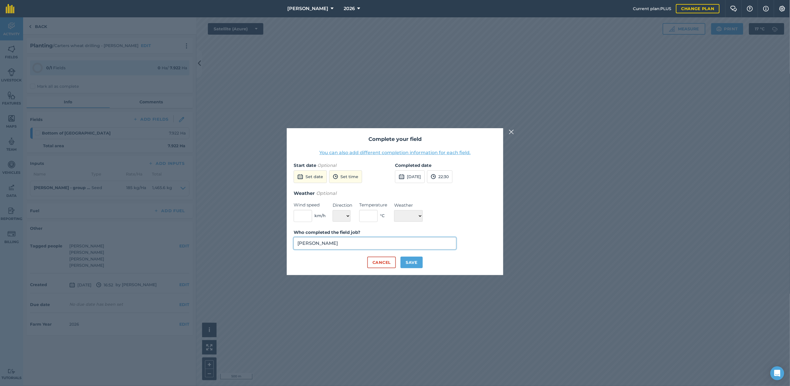
click at [369, 242] on input "[PERSON_NAME]" at bounding box center [375, 243] width 163 height 12
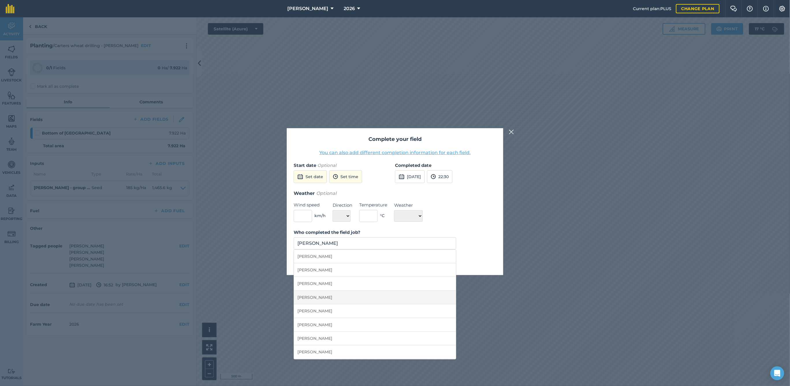
click at [328, 295] on li "[PERSON_NAME]" at bounding box center [375, 298] width 162 height 14
type input "[PERSON_NAME]"
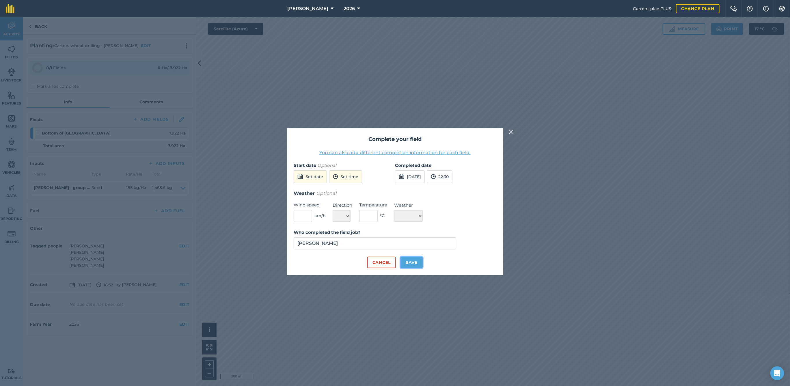
click at [409, 260] on button "Save" at bounding box center [412, 263] width 22 height 12
checkbox input "true"
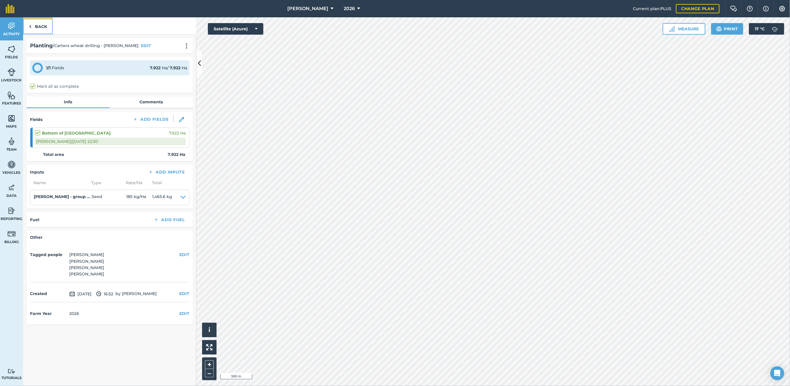
click at [46, 29] on link "Back" at bounding box center [38, 25] width 30 height 17
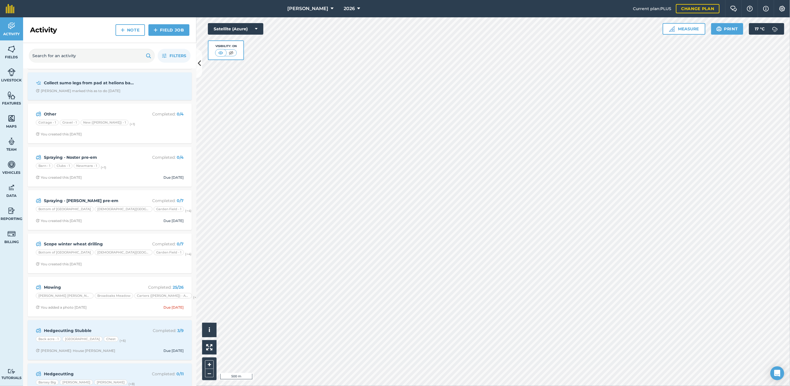
scroll to position [297, 0]
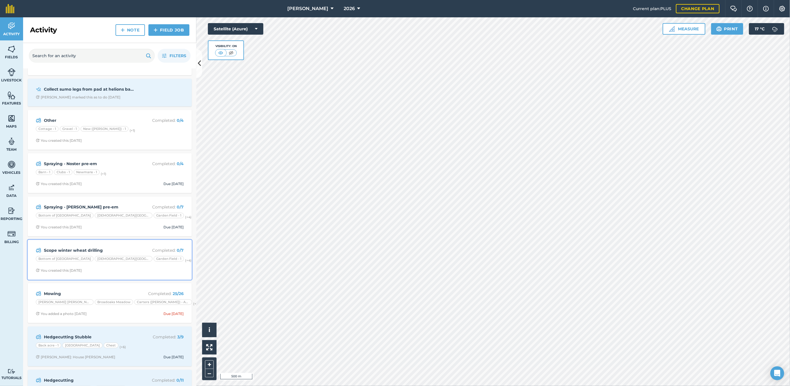
click at [130, 248] on strong "Scope winter wheat drilling" at bounding box center [90, 250] width 92 height 6
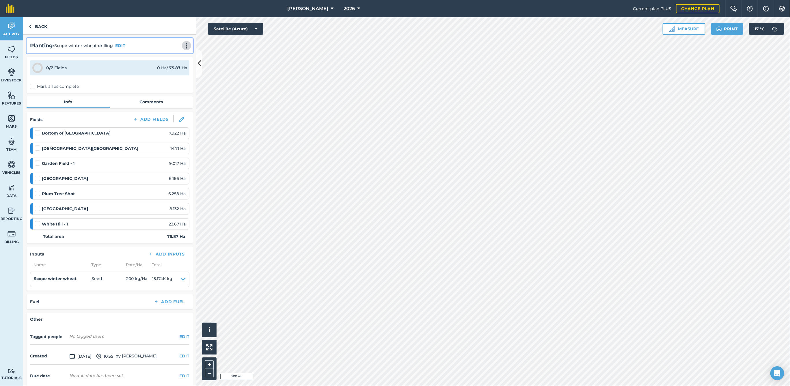
click at [183, 46] on img at bounding box center [186, 46] width 7 height 6
click at [167, 71] on link "Delete" at bounding box center [174, 72] width 37 height 12
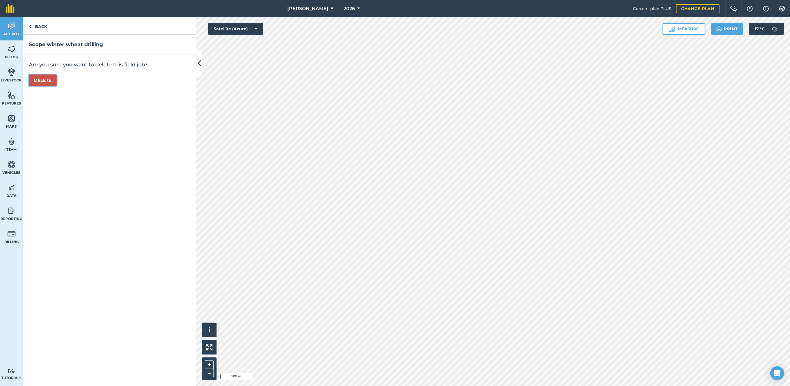
click at [45, 80] on button "Delete" at bounding box center [43, 81] width 28 height 12
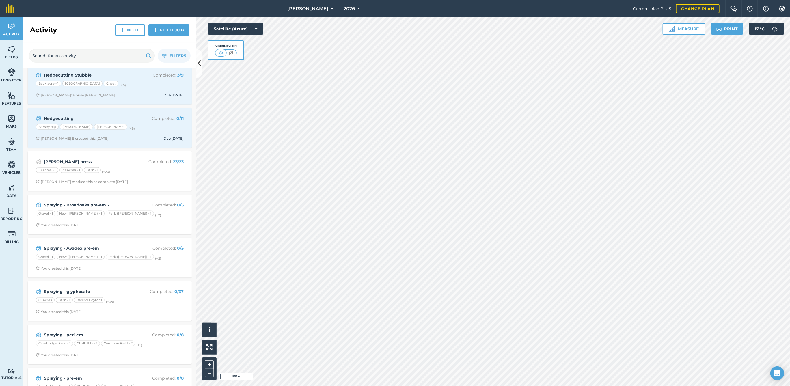
scroll to position [516, 0]
click at [144, 255] on div "Gravel - 1 New ([PERSON_NAME]) - 1 Park ([GEOGRAPHIC_DATA]) - 1 (+ 2 )" at bounding box center [110, 258] width 148 height 8
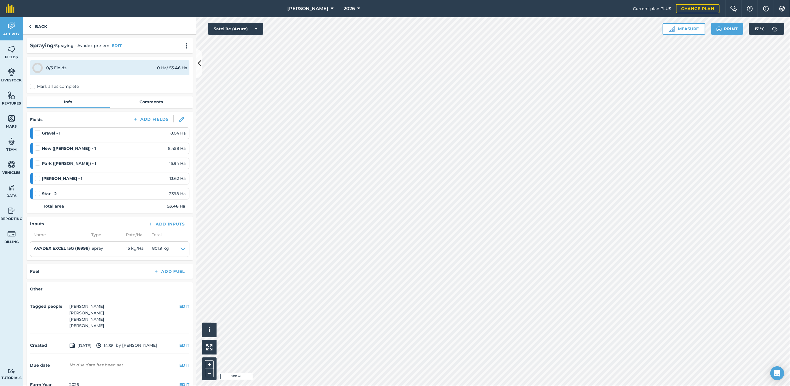
click at [37, 130] on label at bounding box center [38, 130] width 7 height 0
click at [37, 130] on input "checkbox" at bounding box center [37, 132] width 4 height 4
checkbox input "false"
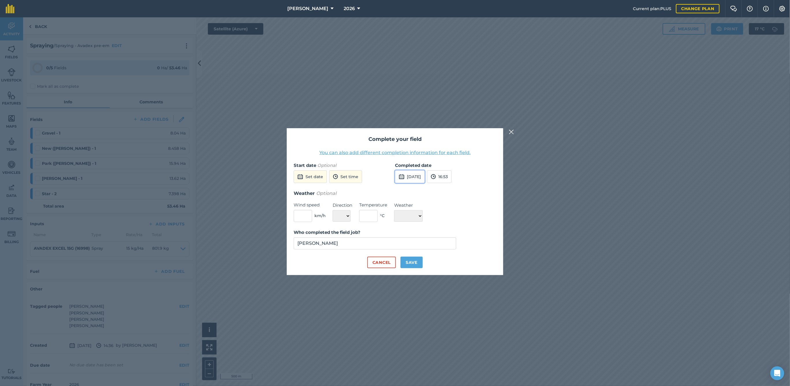
click at [423, 179] on button "[DATE]" at bounding box center [410, 176] width 30 height 13
click at [418, 211] on button "30" at bounding box center [416, 208] width 14 height 9
click at [305, 213] on input "text" at bounding box center [303, 216] width 18 height 12
type input "3"
click at [337, 215] on select "N NE E SE S SW W NW" at bounding box center [342, 216] width 18 height 12
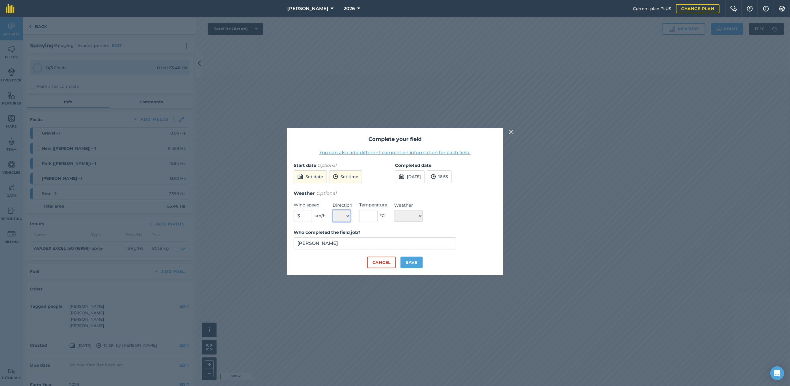
select select "E"
click at [333, 210] on select "N NE E SE S SW W NW" at bounding box center [342, 216] width 18 height 12
click at [342, 245] on input "[PERSON_NAME]" at bounding box center [375, 243] width 163 height 12
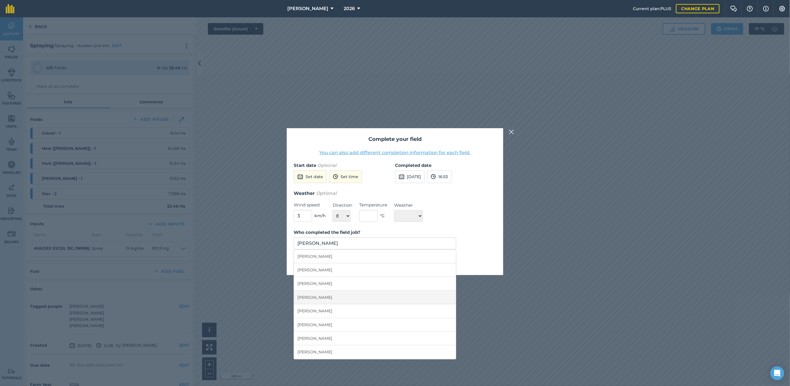
click at [325, 298] on li "[PERSON_NAME]" at bounding box center [375, 298] width 162 height 14
type input "[PERSON_NAME]"
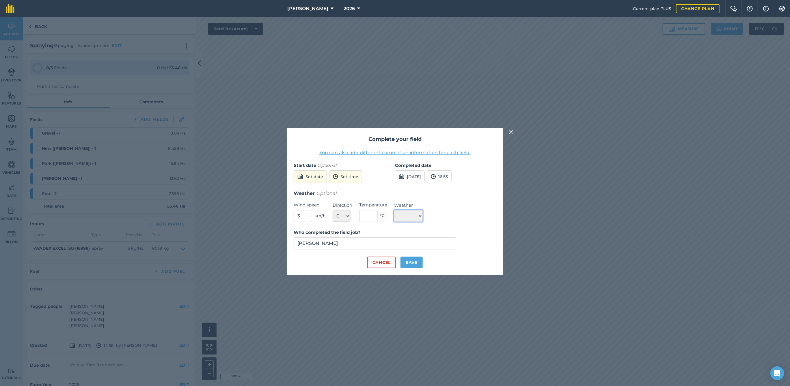
click at [408, 211] on select "☀️ Sunny 🌧 Rainy ⛅️ Cloudy 🌨 Snow ❄️ Icy" at bounding box center [408, 216] width 29 height 12
select select "Sunny"
click at [394, 210] on select "☀️ Sunny 🌧 Rainy ⛅️ Cloudy 🌨 Snow ❄️ Icy" at bounding box center [408, 216] width 29 height 12
click at [412, 261] on button "Save" at bounding box center [412, 263] width 22 height 12
checkbox input "true"
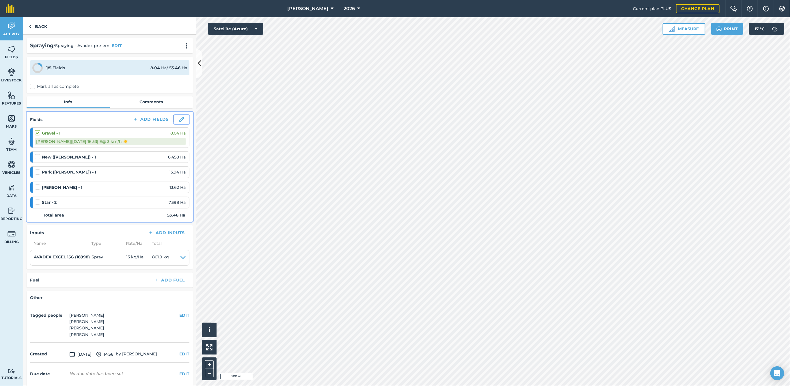
click at [179, 120] on img at bounding box center [181, 119] width 5 height 5
select select "E"
select select "Sunny"
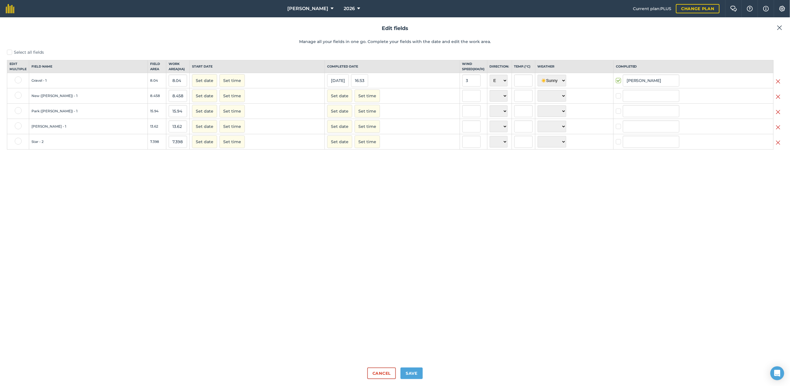
click at [780, 100] on img at bounding box center [778, 96] width 5 height 7
click at [779, 100] on img at bounding box center [778, 96] width 5 height 7
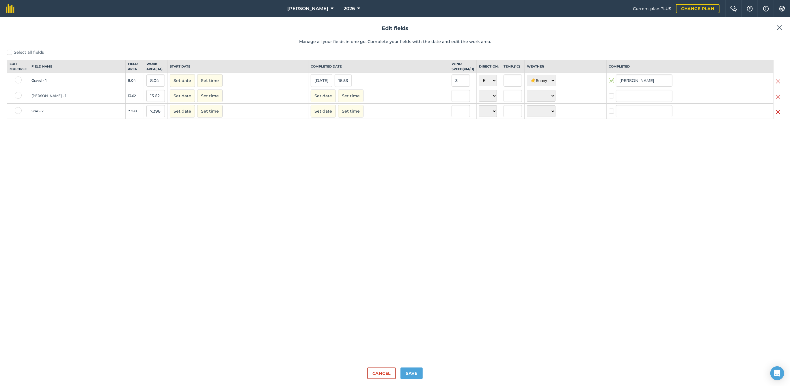
click at [779, 100] on img at bounding box center [778, 96] width 5 height 7
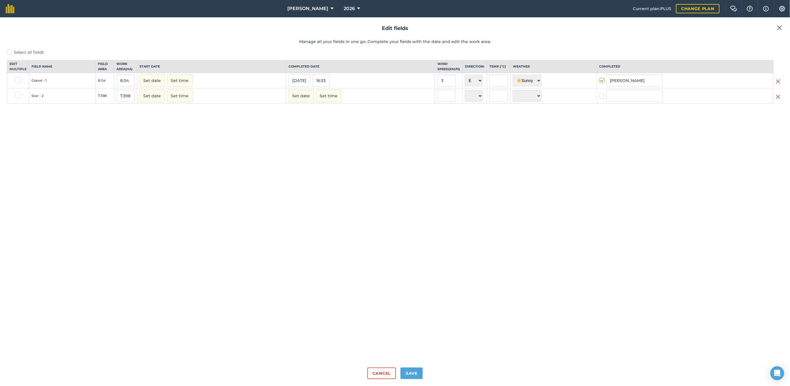
click at [779, 100] on img at bounding box center [778, 96] width 5 height 7
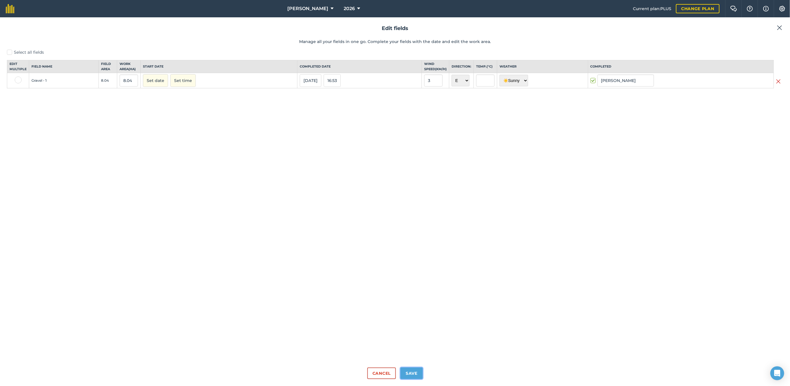
click at [410, 373] on button "Save" at bounding box center [412, 374] width 22 height 12
checkbox input "true"
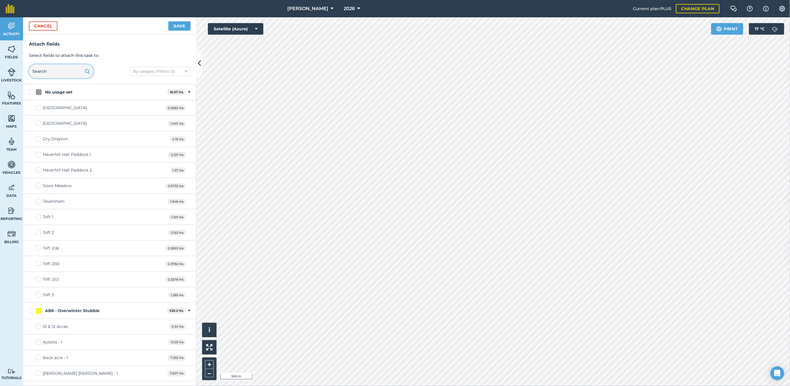
click at [58, 69] on input "text" at bounding box center [61, 71] width 65 height 14
checkbox input "true"
click at [181, 27] on button "Save" at bounding box center [179, 25] width 22 height 9
checkbox input "false"
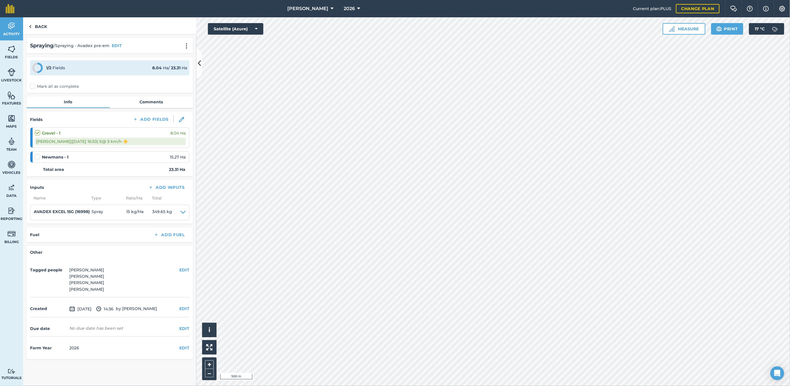
click at [38, 154] on label at bounding box center [38, 154] width 7 height 0
click at [38, 154] on input "checkbox" at bounding box center [37, 156] width 4 height 4
checkbox input "false"
select select "E"
select select "Sunny"
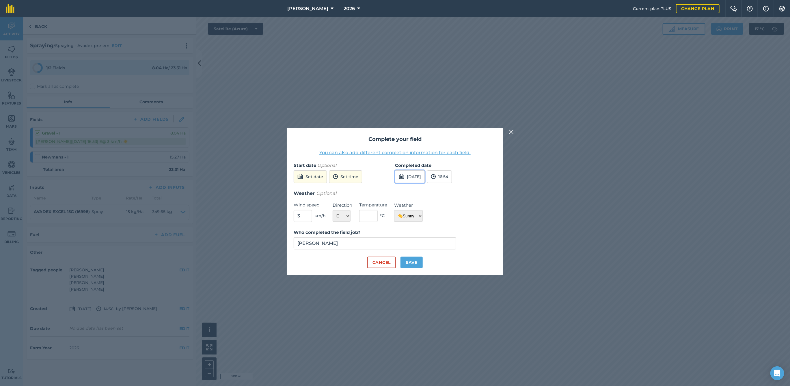
click at [413, 179] on button "[DATE]" at bounding box center [410, 176] width 30 height 13
click at [450, 173] on button "16:54" at bounding box center [439, 176] width 25 height 13
click at [449, 203] on button "01:00" at bounding box center [440, 206] width 27 height 9
click at [304, 216] on input "3" at bounding box center [303, 216] width 18 height 12
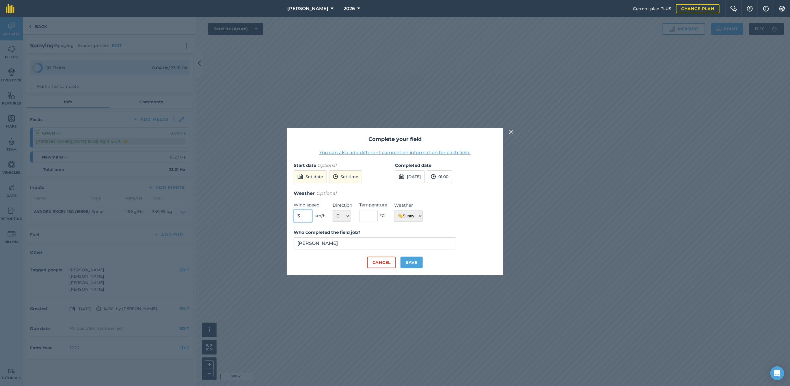
click at [304, 216] on input "3" at bounding box center [303, 216] width 18 height 12
type input "10"
click at [345, 239] on input "[PERSON_NAME]" at bounding box center [375, 243] width 163 height 12
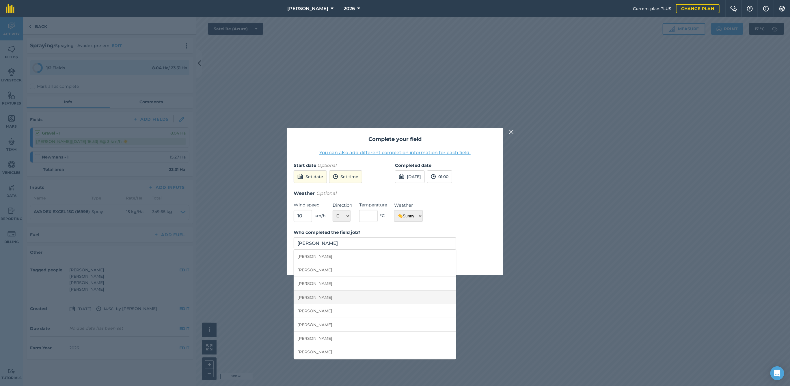
click at [318, 294] on li "[PERSON_NAME]" at bounding box center [375, 298] width 162 height 14
type input "[PERSON_NAME]"
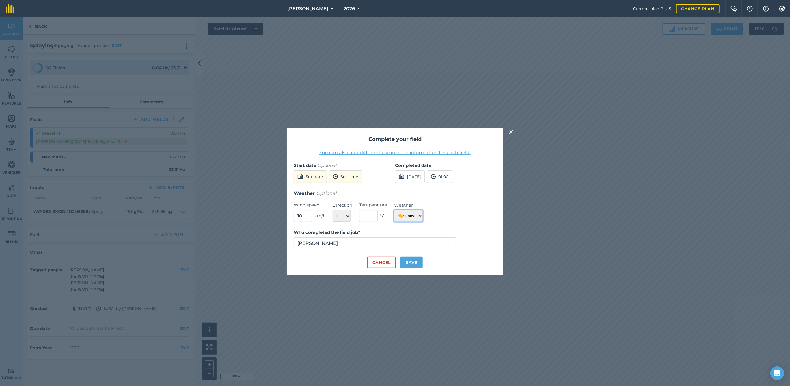
click at [411, 212] on select "☀️ Sunny 🌧 Rainy ⛅️ Cloudy 🌨 Snow ❄️ Icy" at bounding box center [408, 216] width 29 height 12
click at [394, 210] on select "☀️ Sunny 🌧 Rainy ⛅️ Cloudy 🌨 Snow ❄️ Icy" at bounding box center [408, 216] width 29 height 12
click at [406, 217] on select "☀️ Sunny 🌧 Rainy ⛅️ Cloudy 🌨 Snow ❄️ Icy" at bounding box center [408, 216] width 29 height 12
select select "Cloudy"
click at [394, 210] on select "☀️ Sunny 🌧 Rainy ⛅️ Cloudy 🌨 Snow ❄️ Icy" at bounding box center [408, 216] width 29 height 12
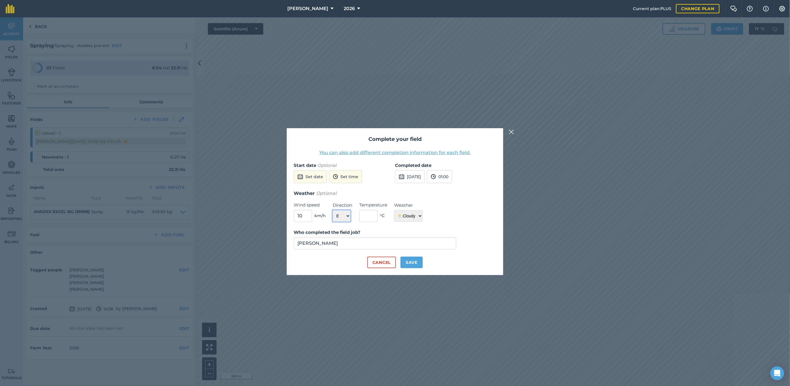
click at [345, 211] on select "N NE E SE S SW W NW" at bounding box center [342, 216] width 18 height 12
select select "SW"
click at [333, 210] on select "N NE E SE S SW W NW" at bounding box center [342, 216] width 18 height 12
click at [412, 263] on button "Save" at bounding box center [412, 263] width 22 height 12
checkbox input "true"
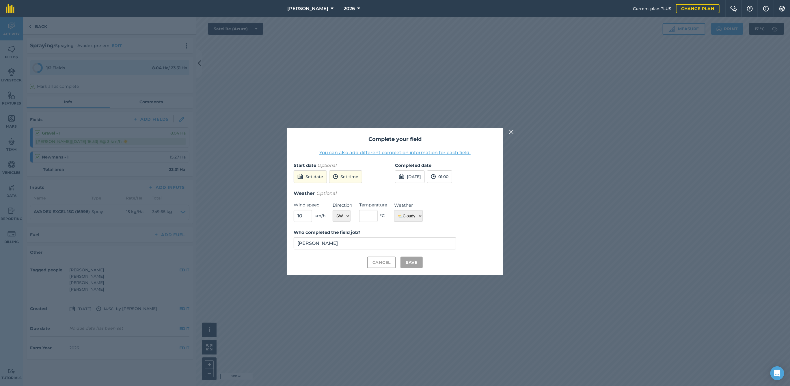
checkbox input "true"
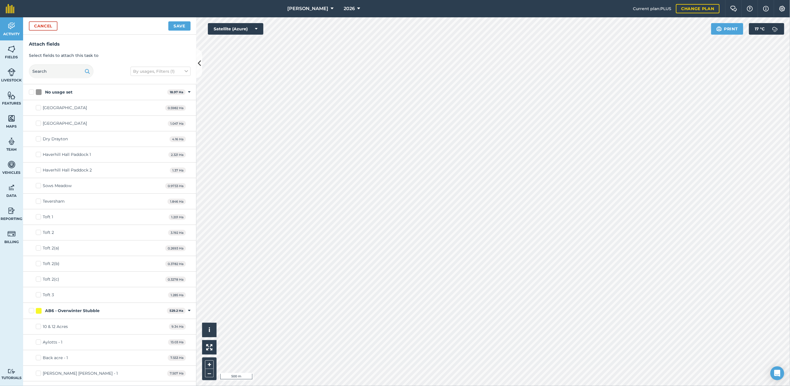
checkbox input "true"
click at [175, 26] on button "Save" at bounding box center [179, 25] width 22 height 9
checkbox input "false"
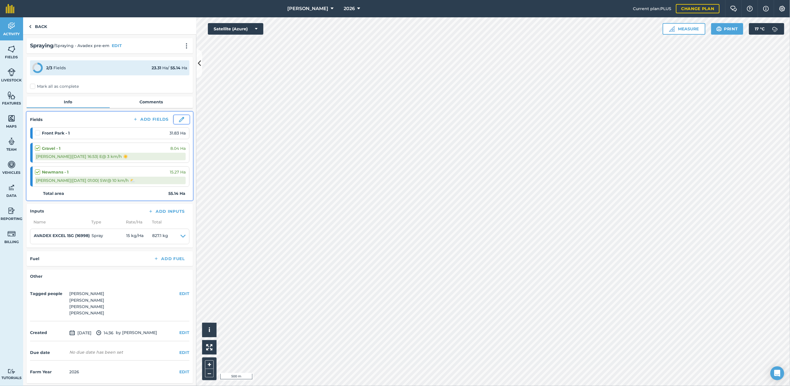
click at [181, 119] on img at bounding box center [181, 119] width 5 height 5
select select "E"
select select "Sunny"
select select "SW"
select select "Cloudy"
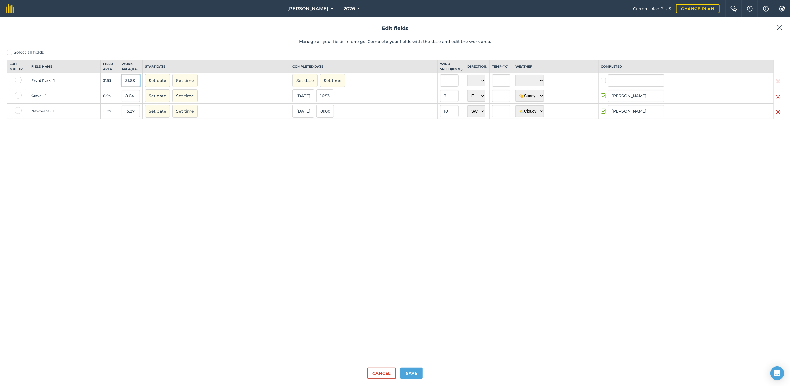
drag, startPoint x: 136, startPoint y: 85, endPoint x: 102, endPoint y: 89, distance: 34.6
click at [102, 88] on tr "[GEOGRAPHIC_DATA] - 1 31.83 31.83 Set date Set time Set date Set time N NE E SE…" at bounding box center [395, 80] width 776 height 15
type input "5"
click at [265, 151] on div "Select all fields Edit multiple Field name Field Area Work area ( Ha ) Start da…" at bounding box center [395, 206] width 776 height 314
click at [446, 87] on input "text" at bounding box center [449, 81] width 18 height 12
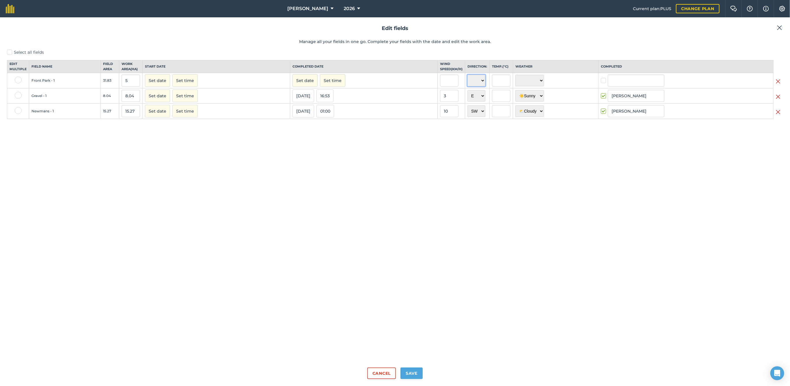
click at [468, 83] on select "N NE E SE S SW W NW" at bounding box center [477, 81] width 18 height 12
select select "SW"
click at [468, 80] on select "N NE E SE S SW W NW" at bounding box center [477, 81] width 18 height 12
click at [444, 84] on input "text" at bounding box center [449, 81] width 18 height 12
type input "10"
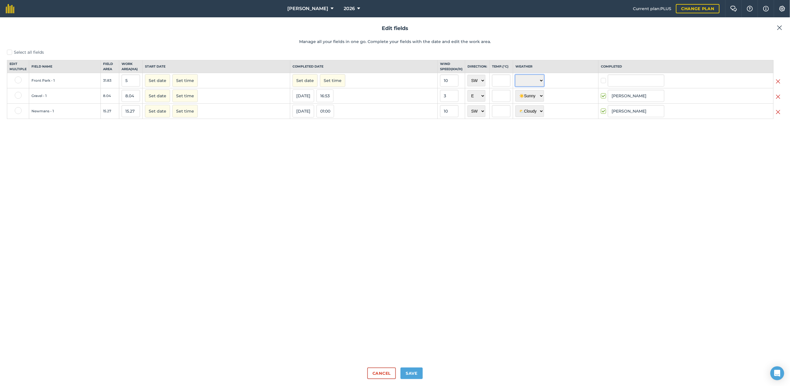
click at [522, 83] on select "☀️ Sunny 🌧 Rainy ⛅️ Cloudy 🌨 Snow ❄️ Icy" at bounding box center [530, 81] width 29 height 12
select select "Cloudy"
click at [516, 80] on select "☀️ Sunny 🌧 Rainy ⛅️ Cloudy 🌨 Snow ❄️ Icy" at bounding box center [530, 81] width 29 height 12
click at [613, 87] on input "text" at bounding box center [636, 81] width 57 height 12
click at [623, 130] on li "[PERSON_NAME]" at bounding box center [636, 128] width 56 height 12
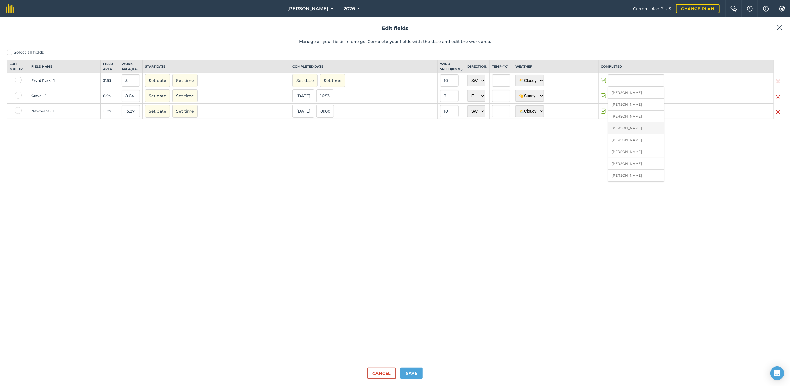
checkbox input "true"
type input "[PERSON_NAME]"
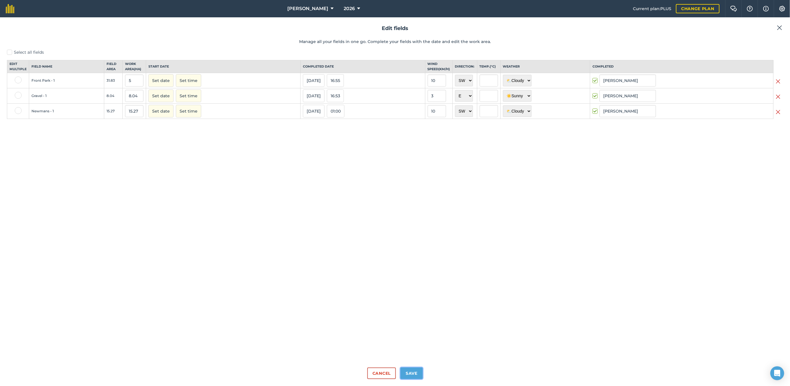
click at [412, 372] on button "Save" at bounding box center [412, 374] width 22 height 12
checkbox input "true"
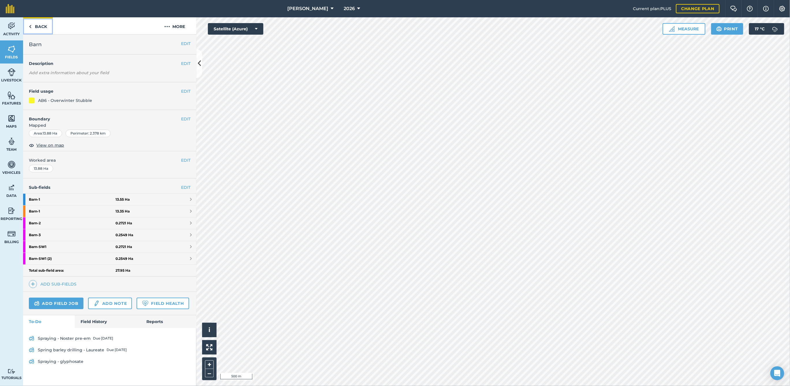
click at [37, 24] on link "Back" at bounding box center [38, 25] width 30 height 17
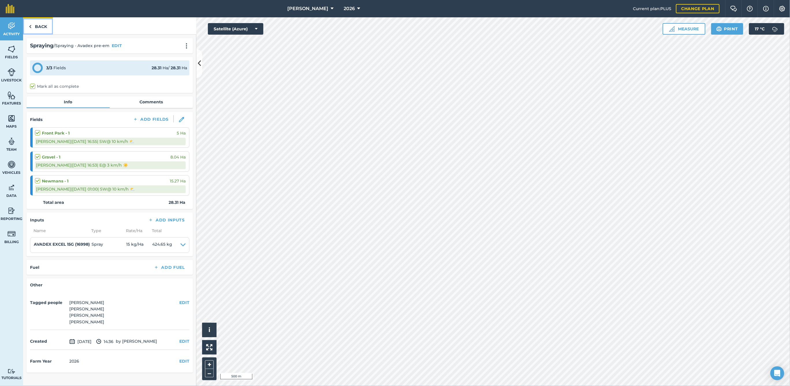
click at [37, 28] on link "Back" at bounding box center [38, 25] width 30 height 17
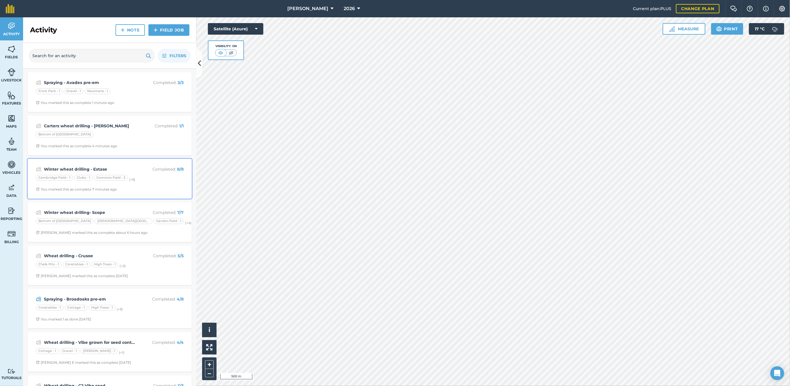
click at [149, 190] on span "You marked this as complete 7 minutes ago" at bounding box center [110, 189] width 148 height 5
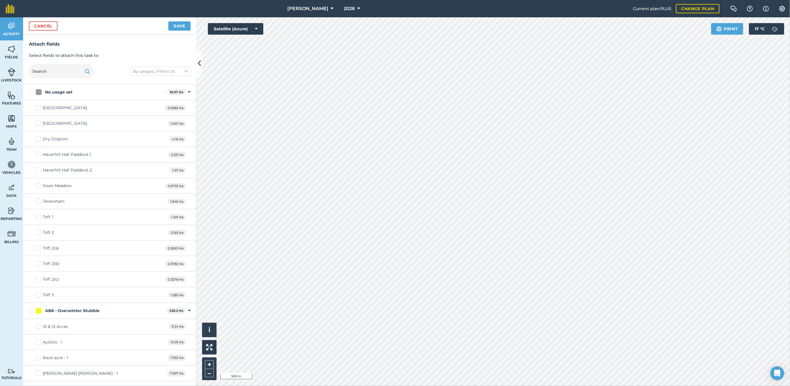
checkbox input "true"
click at [181, 25] on button "Save" at bounding box center [179, 25] width 22 height 9
checkbox input "false"
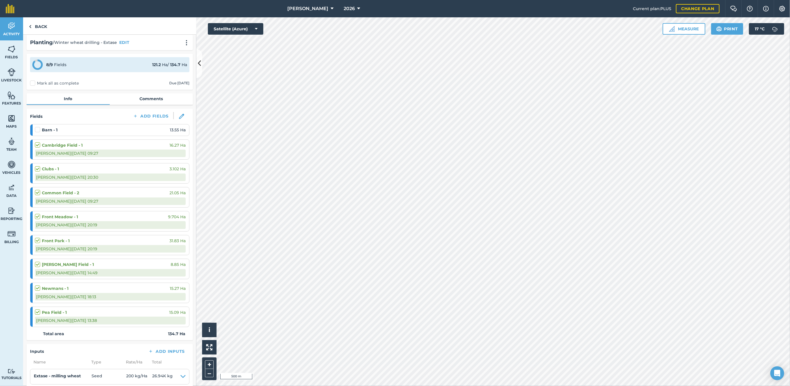
scroll to position [3, 0]
click at [179, 116] on img at bounding box center [181, 116] width 5 height 5
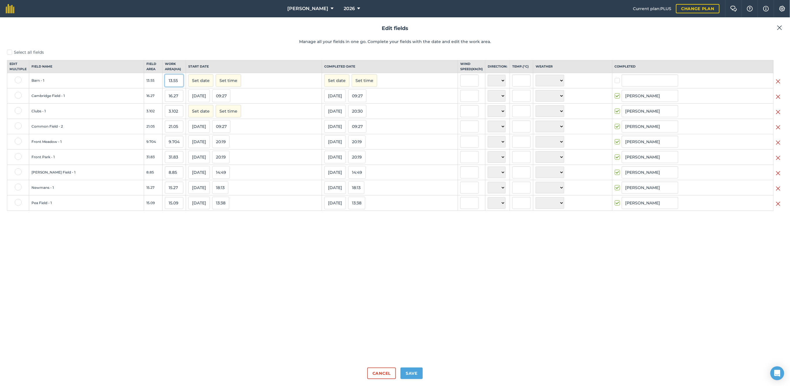
click at [165, 87] on input "13.55" at bounding box center [174, 81] width 18 height 12
type input "13"
click at [402, 373] on button "Save" at bounding box center [412, 374] width 22 height 12
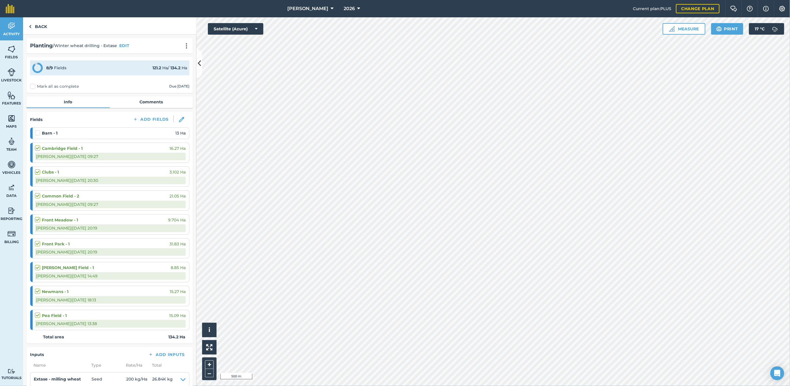
click at [38, 130] on label at bounding box center [38, 130] width 7 height 0
click at [38, 133] on input "checkbox" at bounding box center [37, 132] width 4 height 4
checkbox input "false"
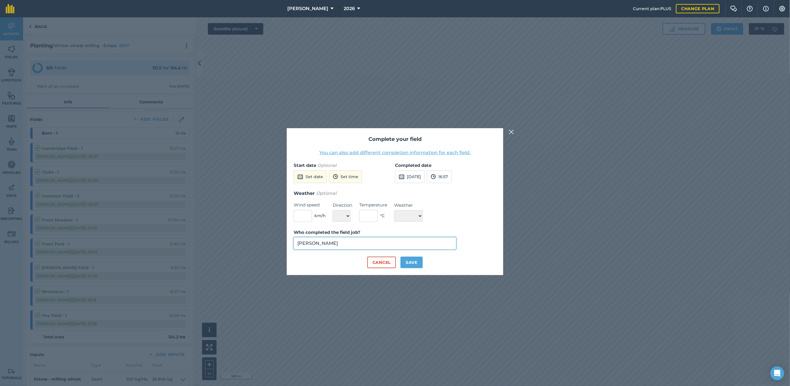
click at [360, 246] on input "[PERSON_NAME]" at bounding box center [375, 243] width 163 height 12
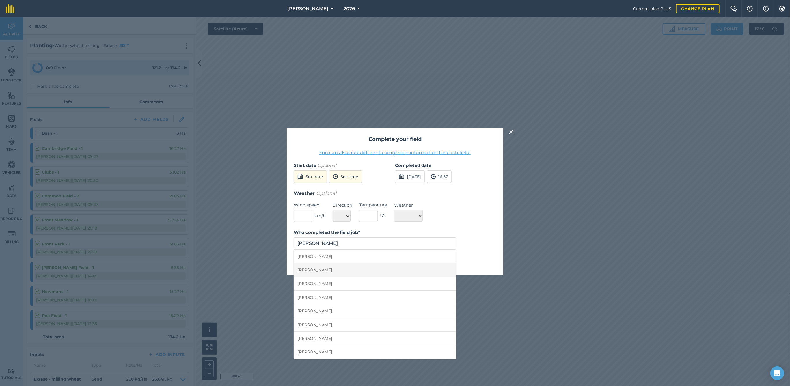
click at [328, 275] on li "[PERSON_NAME]" at bounding box center [375, 270] width 162 height 14
type input "[PERSON_NAME]"
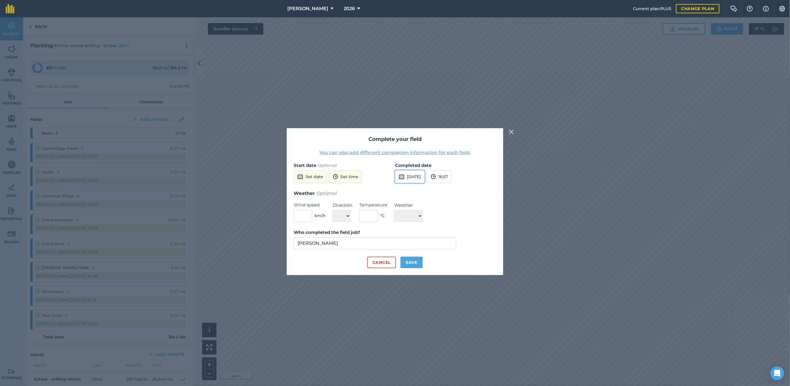
click at [425, 176] on button "[DATE]" at bounding box center [410, 176] width 30 height 13
click at [445, 208] on button "2" at bounding box center [443, 208] width 14 height 9
click at [452, 171] on button "16:57" at bounding box center [439, 176] width 25 height 13
click at [452, 224] on button "21:00" at bounding box center [440, 224] width 27 height 9
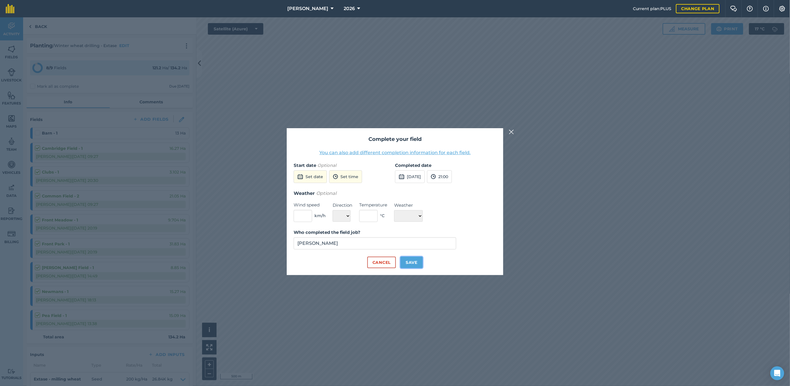
click at [412, 260] on button "Save" at bounding box center [412, 263] width 22 height 12
checkbox input "true"
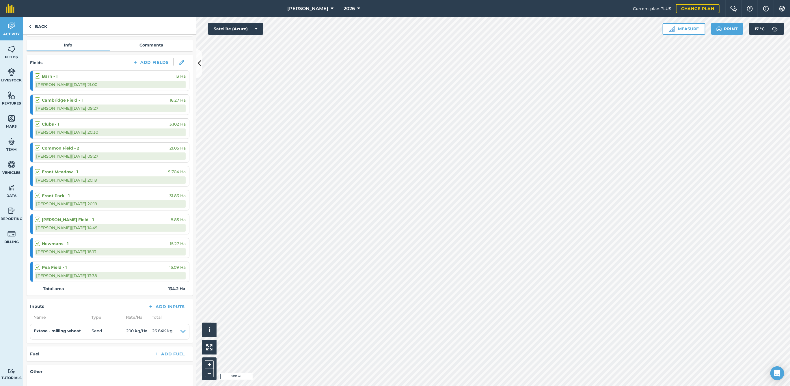
scroll to position [58, 0]
click at [43, 26] on link "Back" at bounding box center [38, 25] width 30 height 17
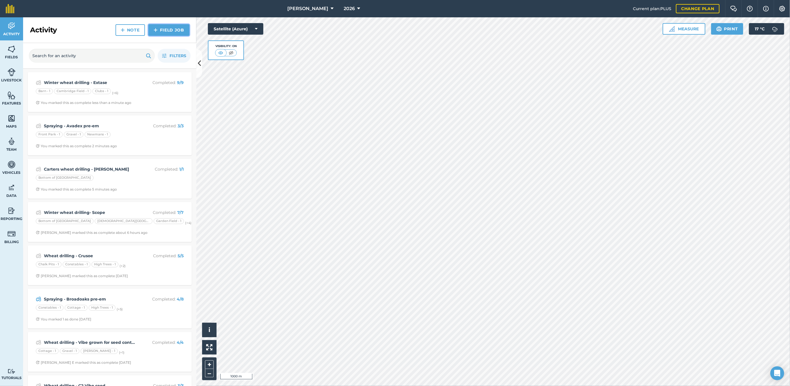
click at [171, 26] on link "Field Job" at bounding box center [168, 30] width 41 height 12
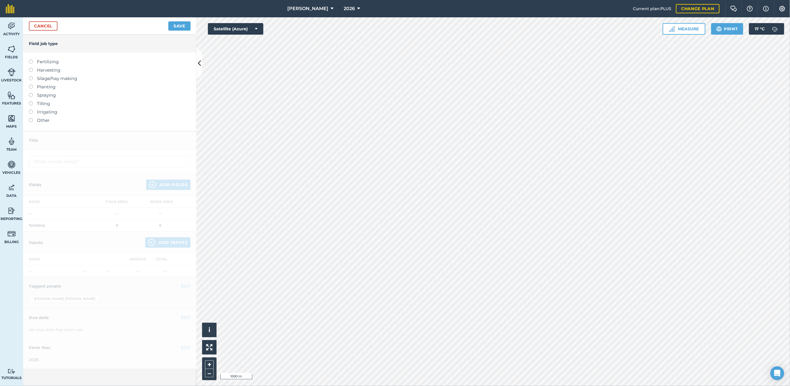
click at [33, 87] on label "Planting" at bounding box center [110, 86] width 162 height 7
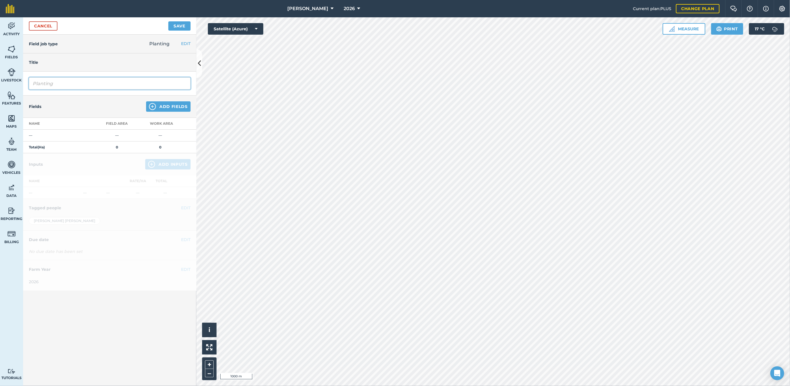
click at [73, 87] on input "Planting" at bounding box center [110, 83] width 162 height 12
type input "P"
type input "Noster + CF Extase drilling"
click at [165, 106] on button "Add Fields" at bounding box center [168, 106] width 44 height 10
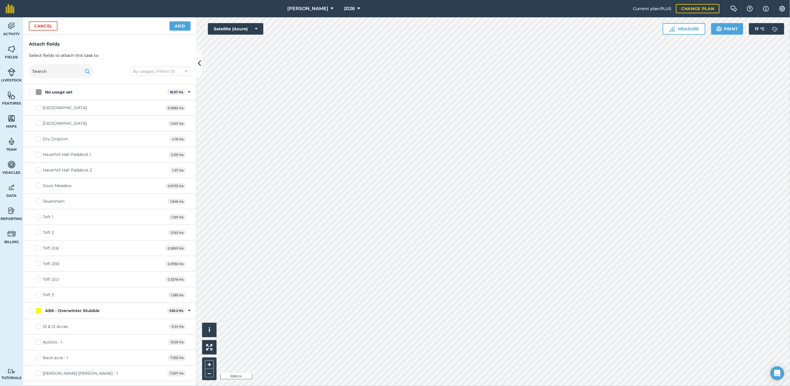
checkbox input "true"
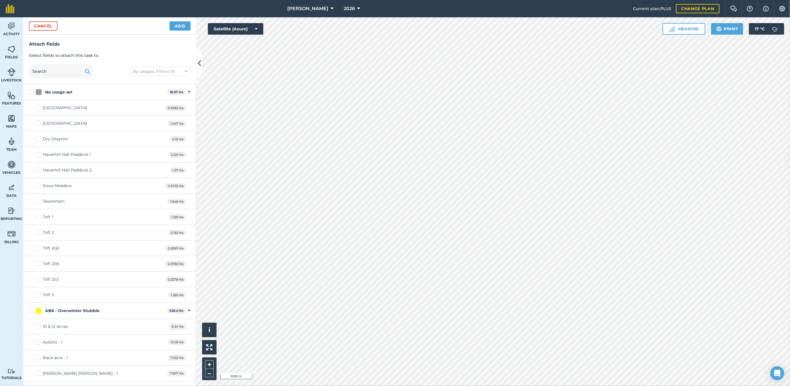
checkbox input "true"
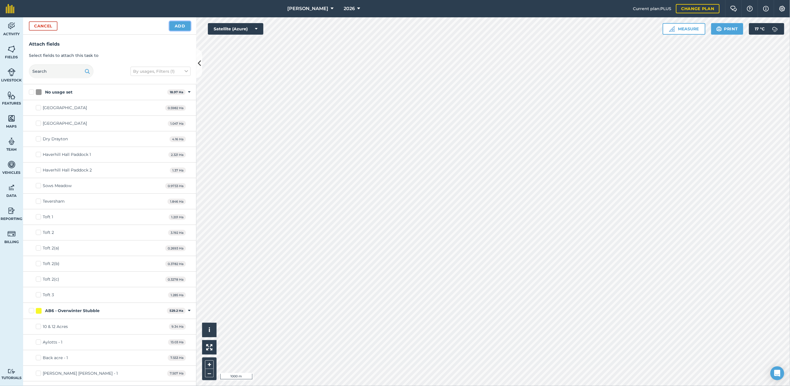
click at [176, 26] on button "Add" at bounding box center [180, 25] width 21 height 9
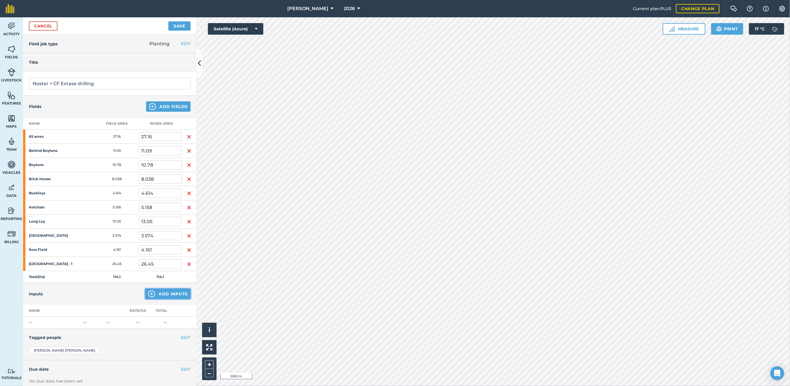
click at [151, 289] on button "Add Inputs" at bounding box center [167, 294] width 45 height 10
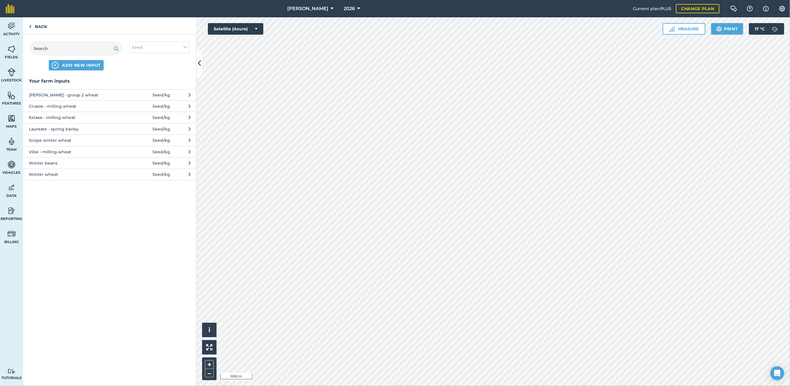
click at [134, 114] on span at bounding box center [139, 117] width 27 height 6
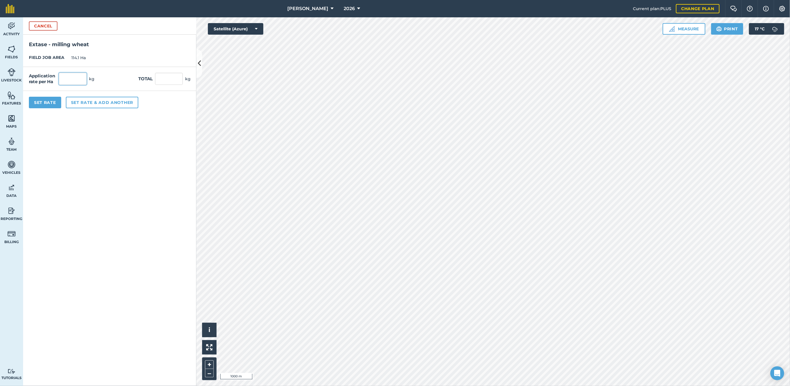
click at [67, 73] on input "text" at bounding box center [73, 79] width 28 height 12
type input "225"
type input "25,672.5"
click at [43, 104] on button "Set Rate" at bounding box center [45, 103] width 32 height 12
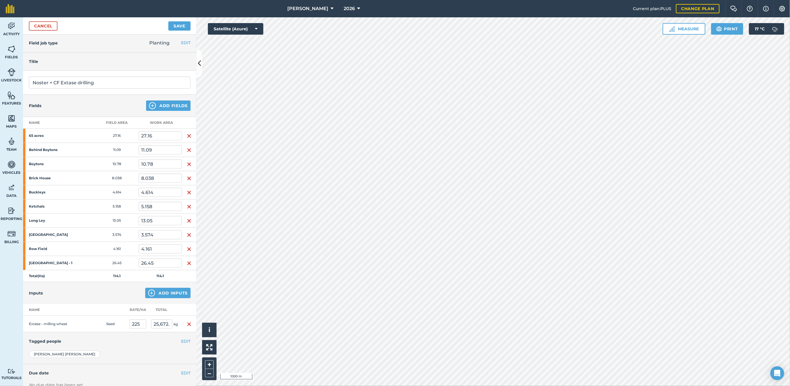
scroll to position [36, 0]
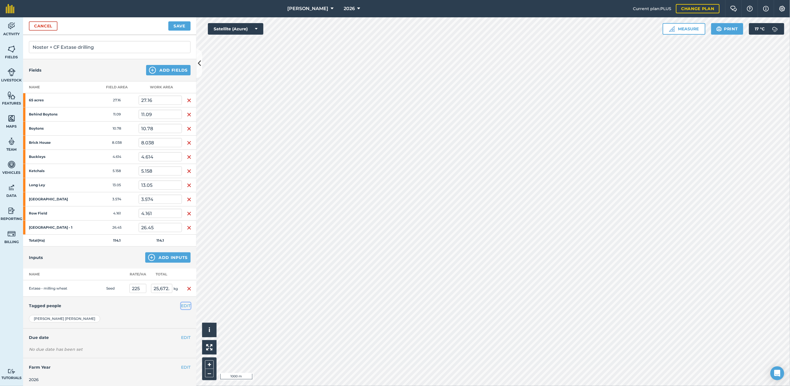
click at [181, 304] on button "EDIT" at bounding box center [186, 306] width 10 height 6
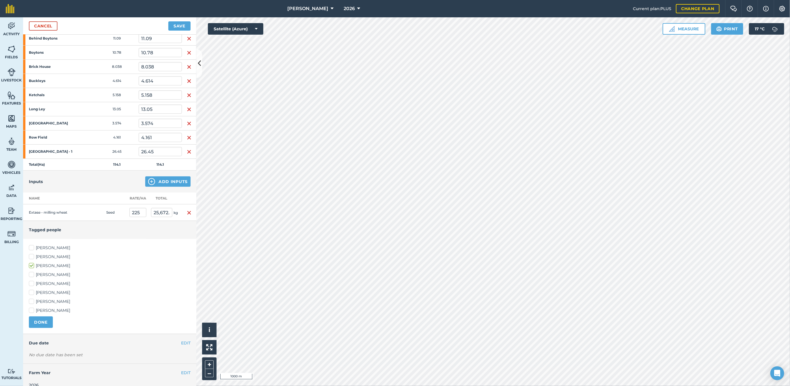
scroll to position [118, 0]
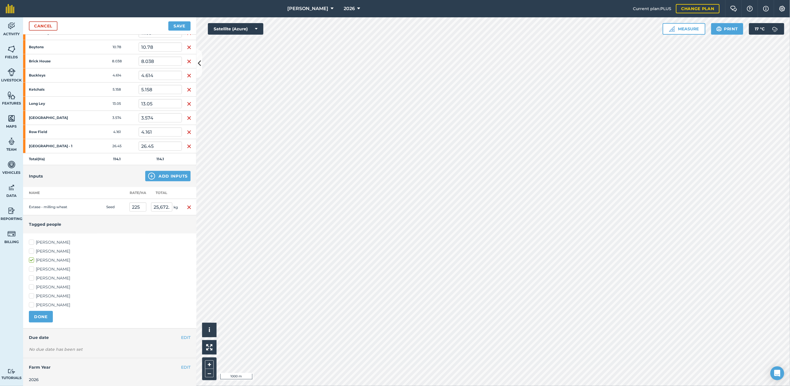
click at [32, 266] on label "[PERSON_NAME]" at bounding box center [110, 269] width 162 height 6
click at [32, 266] on input "[PERSON_NAME]" at bounding box center [31, 268] width 4 height 4
checkbox input "true"
click at [29, 249] on label "[PERSON_NAME]" at bounding box center [110, 251] width 162 height 6
click at [29, 249] on input "[PERSON_NAME]" at bounding box center [31, 250] width 4 height 4
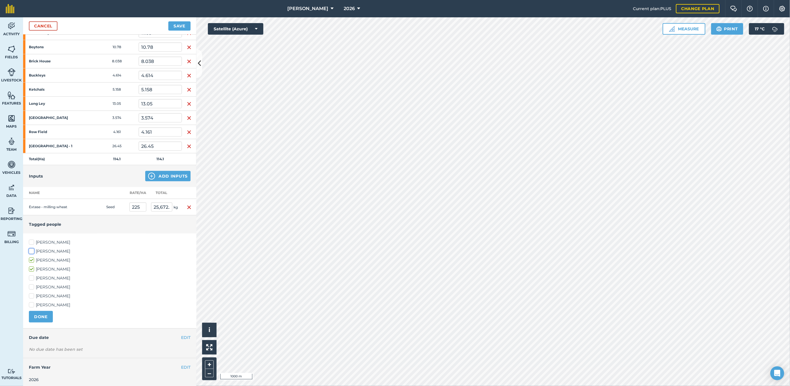
checkbox input "true"
click at [32, 276] on label "[PERSON_NAME]" at bounding box center [110, 278] width 162 height 6
click at [32, 276] on input "[PERSON_NAME]" at bounding box center [31, 277] width 4 height 4
checkbox input "true"
click at [38, 312] on button "DONE" at bounding box center [41, 317] width 24 height 12
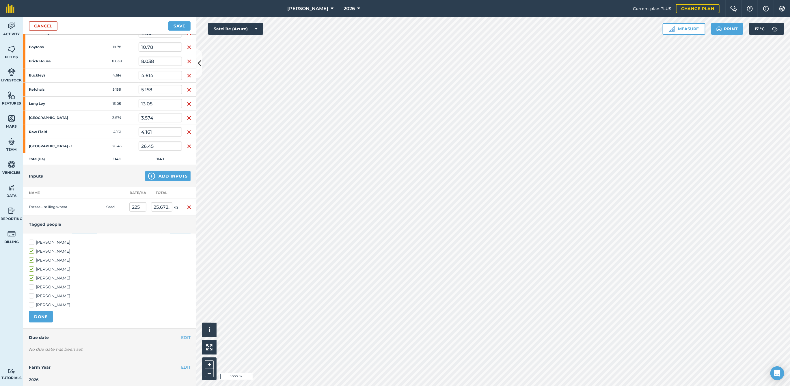
scroll to position [36, 0]
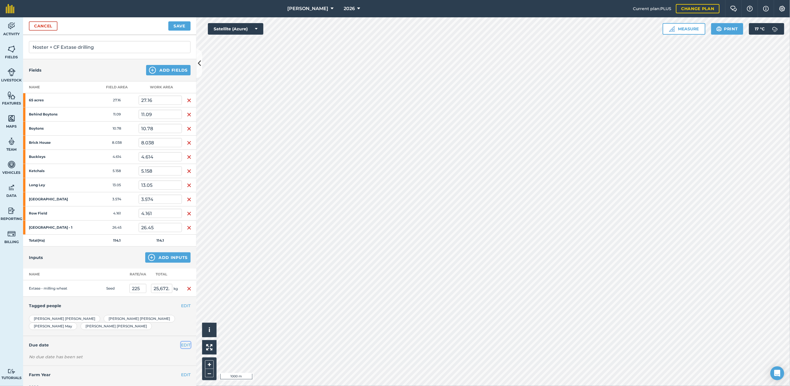
click at [181, 342] on button "EDIT" at bounding box center [186, 345] width 10 height 6
click at [50, 360] on button "Set date" at bounding box center [45, 366] width 33 height 13
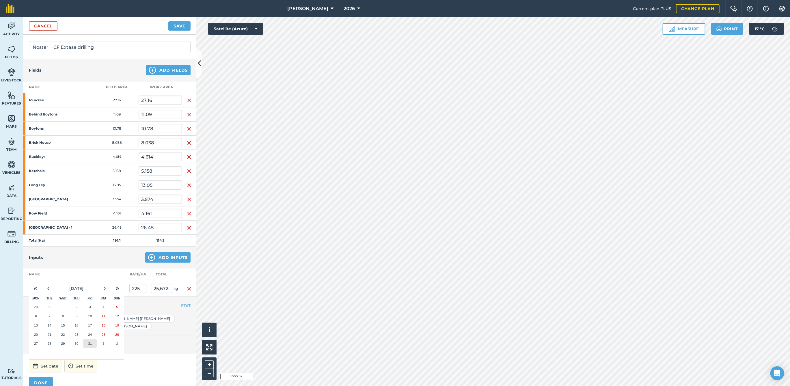
click at [91, 342] on abbr "31" at bounding box center [90, 344] width 4 height 4
click at [46, 377] on button "DONE" at bounding box center [41, 383] width 24 height 12
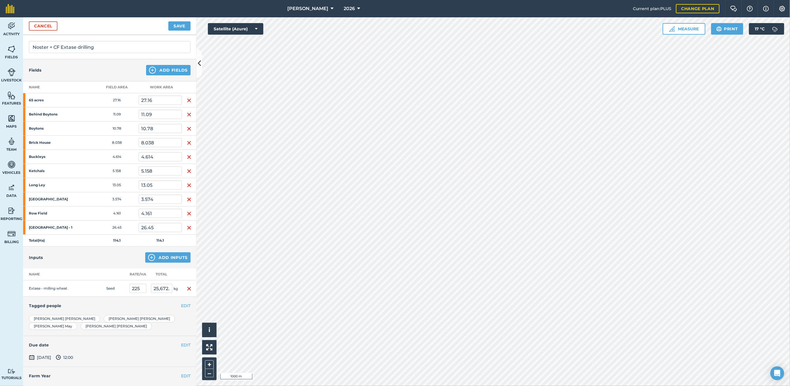
scroll to position [38, 0]
click at [178, 26] on button "Save" at bounding box center [179, 25] width 22 height 9
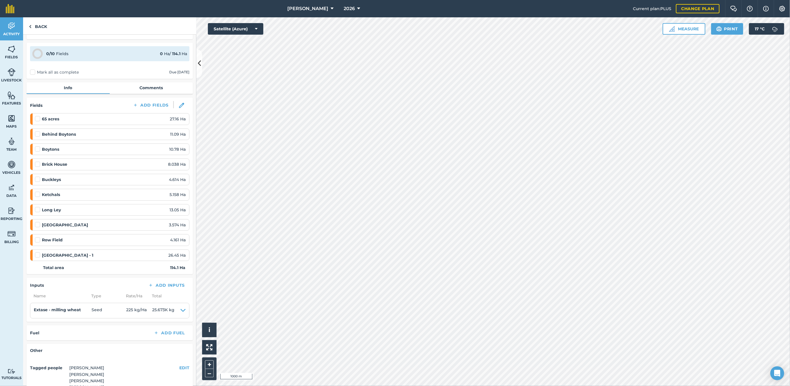
scroll to position [8, 0]
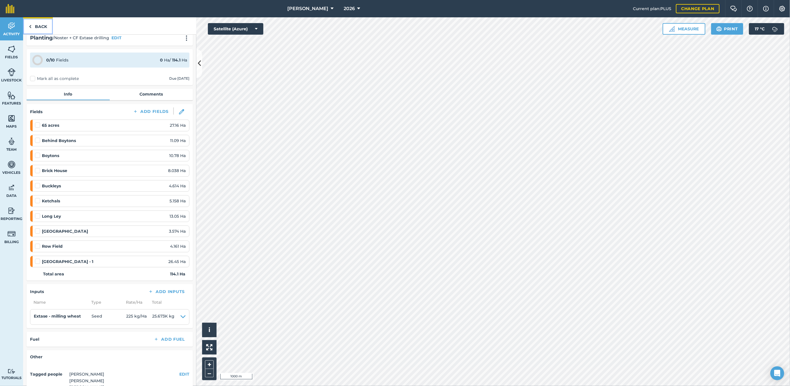
click at [41, 30] on link "Back" at bounding box center [38, 25] width 30 height 17
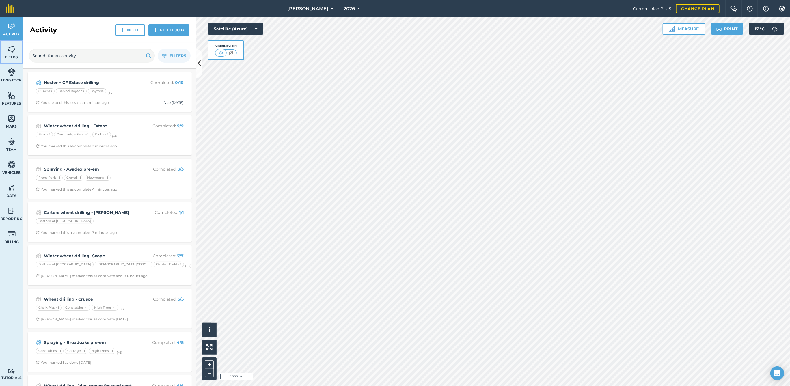
click at [11, 55] on span "Fields" at bounding box center [11, 57] width 23 height 5
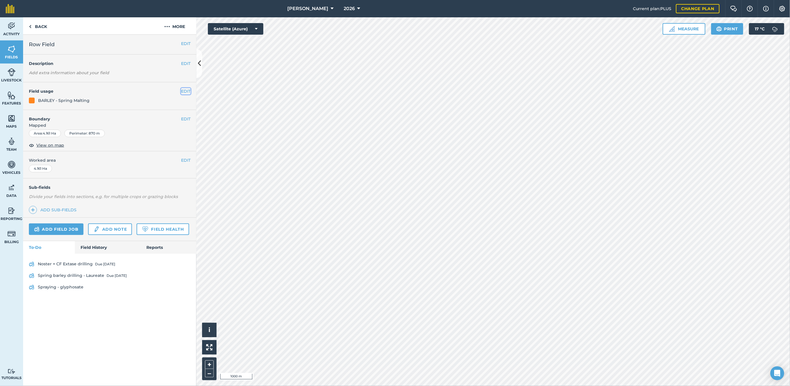
click at [184, 94] on button "EDIT" at bounding box center [186, 91] width 10 height 6
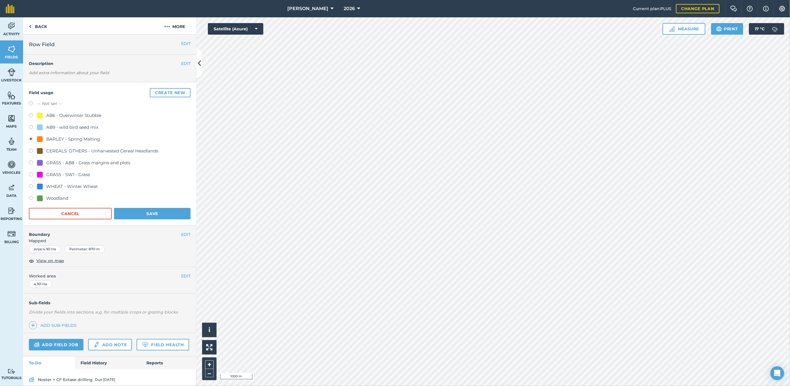
click at [67, 185] on div "WHEAT - Winter Wheat" at bounding box center [72, 186] width 52 height 7
radio input "true"
radio input "false"
click at [122, 212] on button "Save" at bounding box center [152, 214] width 77 height 12
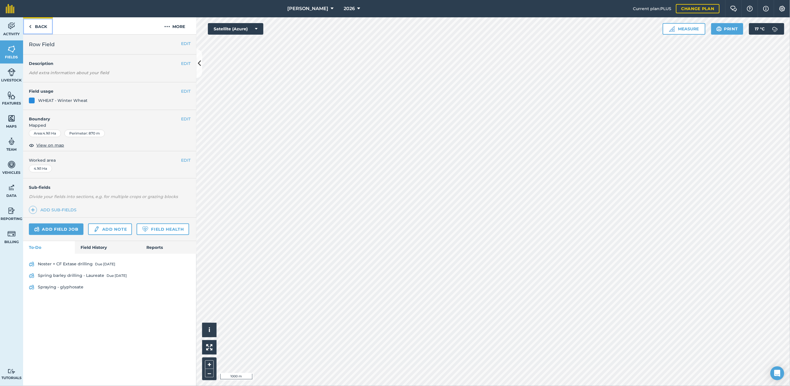
click at [48, 26] on link "Back" at bounding box center [38, 25] width 30 height 17
click at [182, 90] on button "EDIT" at bounding box center [186, 91] width 10 height 6
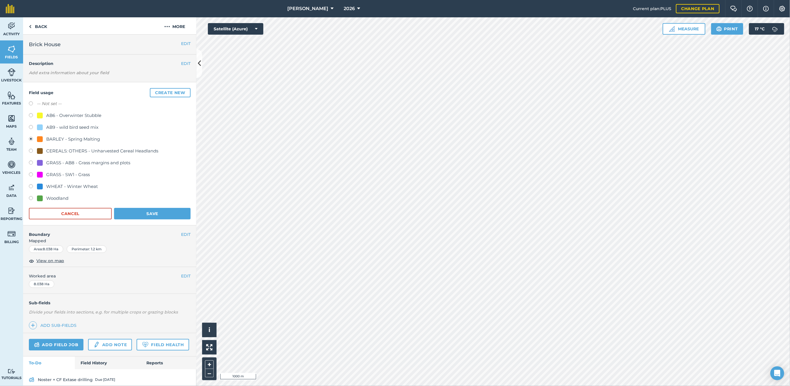
click at [77, 185] on div "WHEAT - Winter Wheat" at bounding box center [72, 186] width 52 height 7
radio input "true"
radio input "false"
click at [145, 213] on button "Save" at bounding box center [152, 214] width 77 height 12
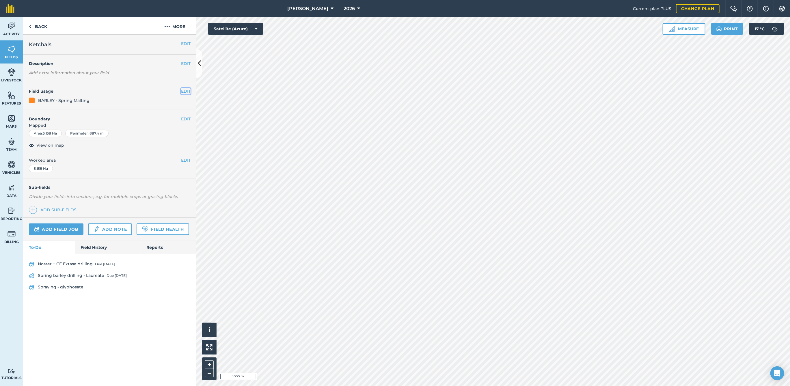
click at [185, 90] on button "EDIT" at bounding box center [186, 91] width 10 height 6
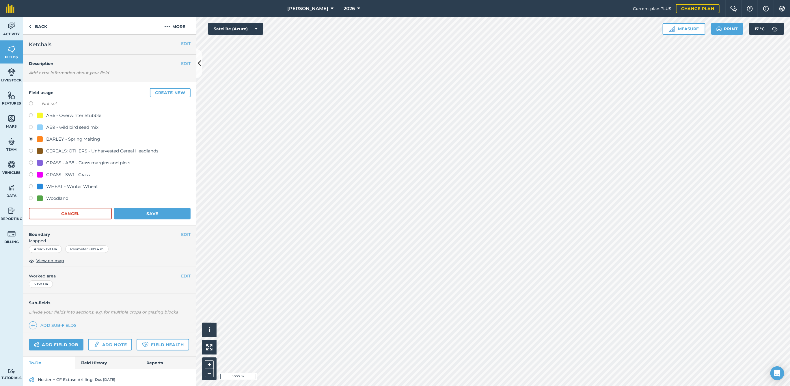
click at [88, 183] on div "WHEAT - Winter Wheat" at bounding box center [72, 186] width 52 height 7
radio input "true"
radio input "false"
click at [132, 212] on button "Save" at bounding box center [152, 214] width 77 height 12
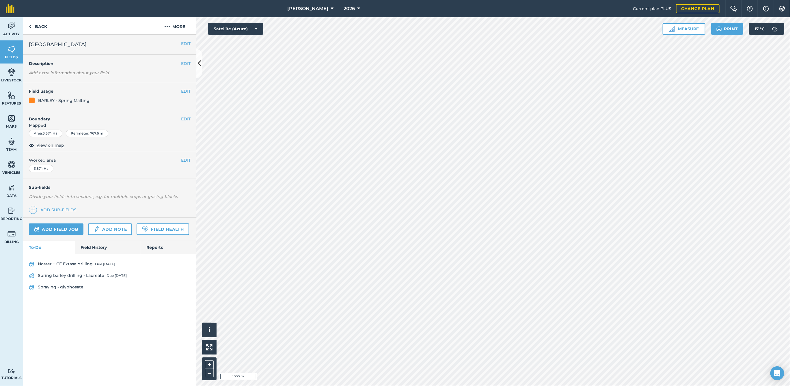
click at [181, 94] on div "EDIT Field usage BARLEY - Spring Malting" at bounding box center [109, 96] width 173 height 28
click at [184, 90] on button "EDIT" at bounding box center [186, 91] width 10 height 6
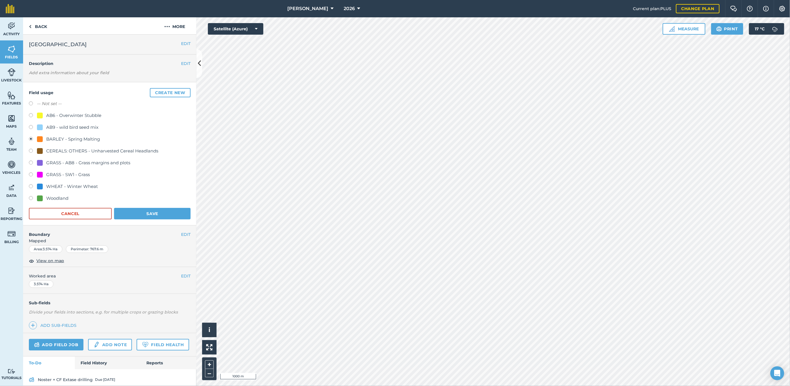
click at [91, 183] on div "WHEAT - Winter Wheat" at bounding box center [72, 186] width 52 height 7
radio input "true"
radio input "false"
click at [135, 209] on button "Save" at bounding box center [152, 214] width 77 height 12
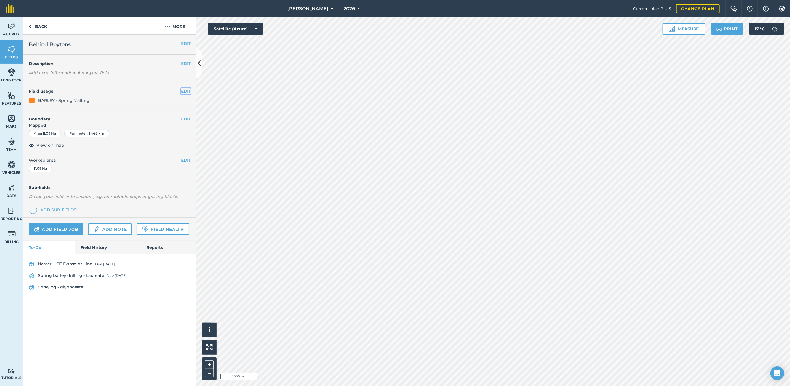
click at [187, 90] on button "EDIT" at bounding box center [186, 91] width 10 height 6
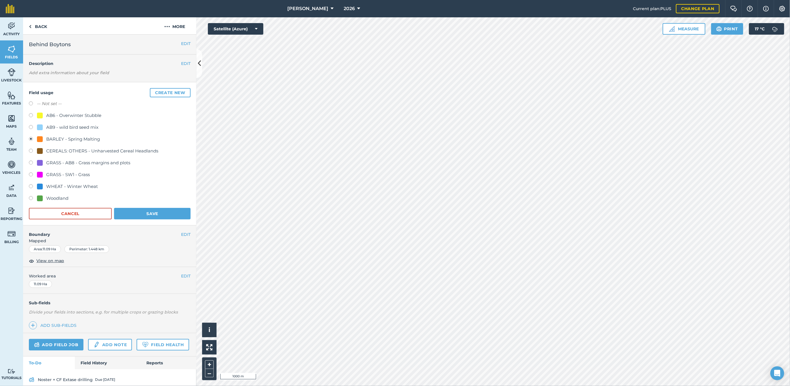
click at [93, 184] on div "WHEAT - Winter Wheat" at bounding box center [72, 186] width 52 height 7
radio input "true"
radio input "false"
click at [135, 210] on button "Save" at bounding box center [152, 214] width 77 height 12
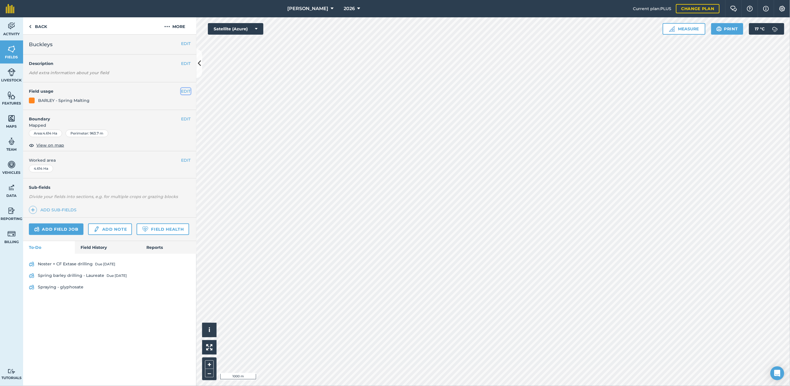
click at [182, 89] on button "EDIT" at bounding box center [186, 91] width 10 height 6
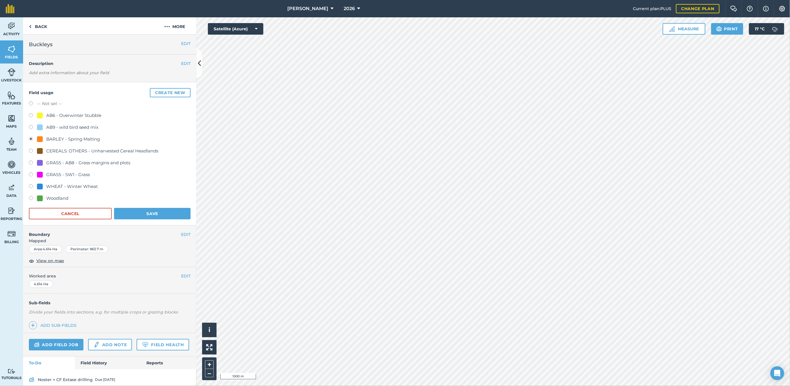
click at [88, 184] on div "WHEAT - Winter Wheat" at bounding box center [72, 186] width 52 height 7
radio input "true"
radio input "false"
click at [135, 210] on button "Save" at bounding box center [152, 214] width 77 height 12
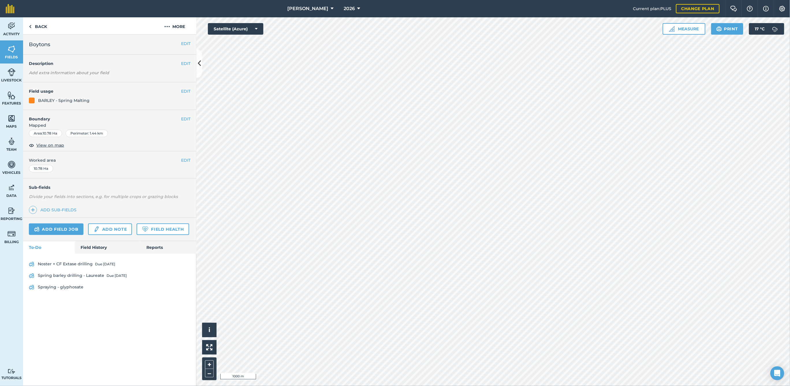
click at [181, 93] on h4 "Field usage" at bounding box center [105, 91] width 152 height 6
click at [182, 94] on div "EDIT Field usage BARLEY - Spring Malting" at bounding box center [109, 96] width 173 height 28
click at [185, 89] on button "EDIT" at bounding box center [186, 91] width 10 height 6
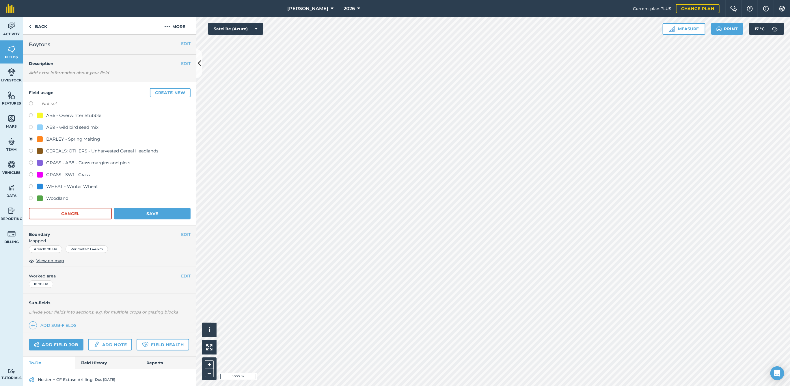
click at [87, 184] on div "WHEAT - Winter Wheat" at bounding box center [72, 186] width 52 height 7
radio input "true"
radio input "false"
click at [146, 216] on button "Save" at bounding box center [152, 214] width 77 height 12
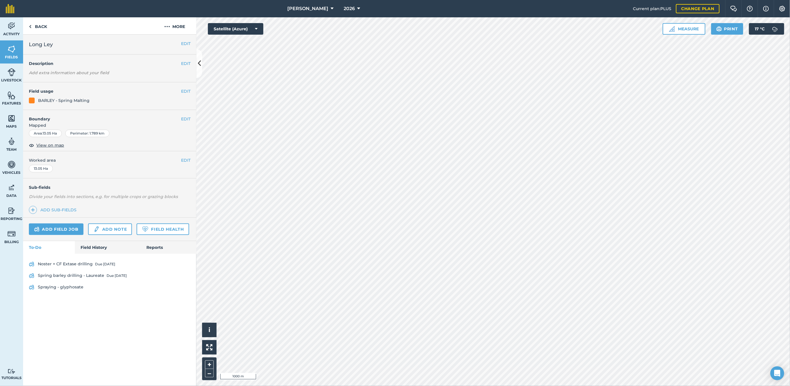
click at [179, 92] on h4 "Field usage" at bounding box center [105, 91] width 152 height 6
click at [182, 92] on button "EDIT" at bounding box center [186, 91] width 10 height 6
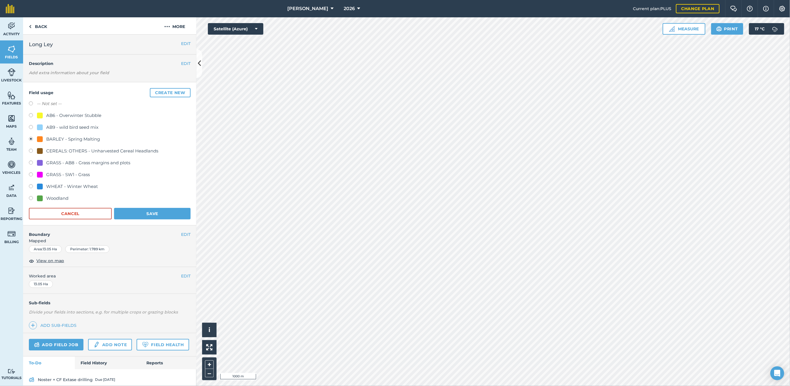
click at [87, 184] on div "WHEAT - Winter Wheat" at bounding box center [72, 186] width 52 height 7
radio input "true"
radio input "false"
click at [122, 210] on button "Save" at bounding box center [152, 214] width 77 height 12
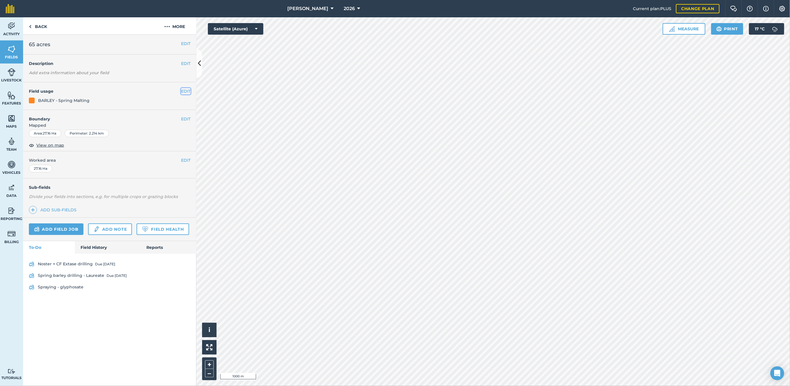
click at [181, 92] on button "EDIT" at bounding box center [186, 91] width 10 height 6
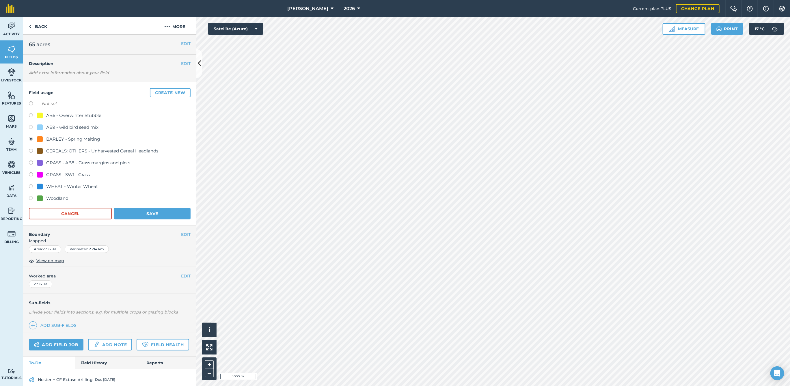
click at [76, 185] on div "WHEAT - Winter Wheat" at bounding box center [72, 186] width 52 height 7
radio input "true"
radio input "false"
click at [142, 212] on button "Save" at bounding box center [152, 214] width 77 height 12
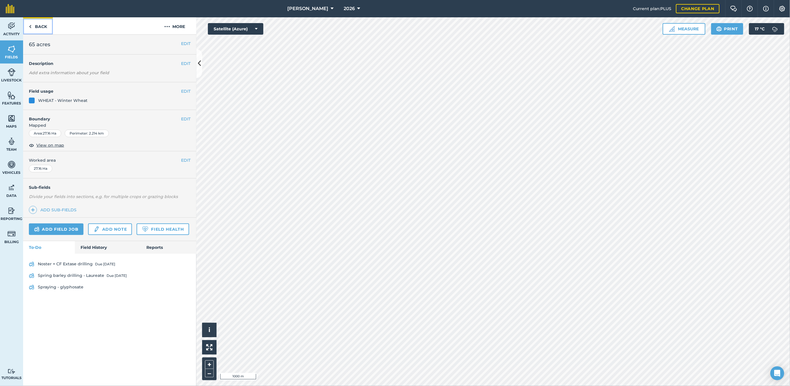
click at [41, 23] on link "Back" at bounding box center [38, 25] width 30 height 17
click at [40, 28] on link "Back" at bounding box center [38, 25] width 30 height 17
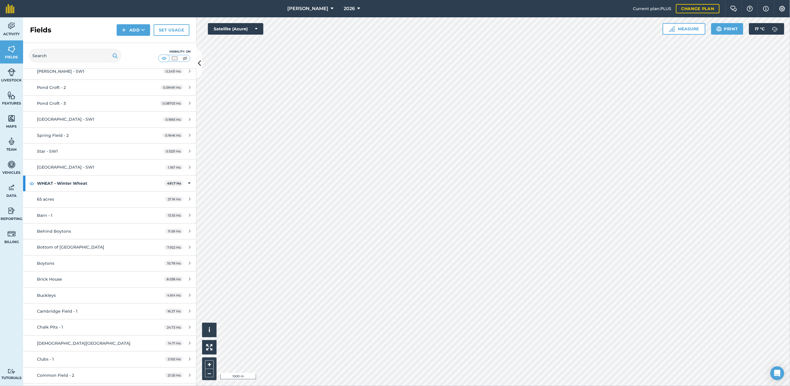
scroll to position [2815, 0]
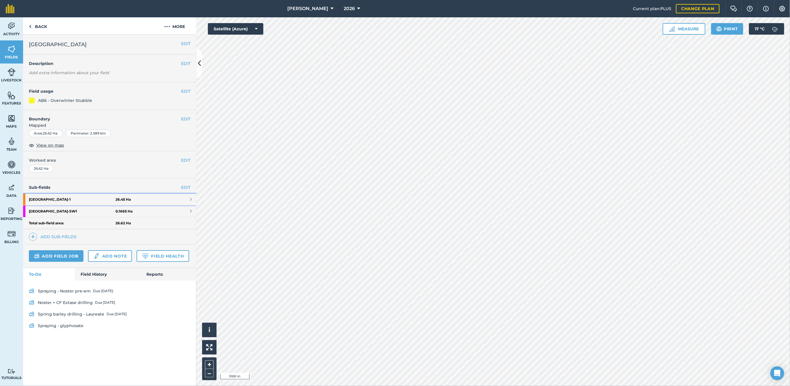
click at [188, 197] on link "[GEOGRAPHIC_DATA] - 1 26.45 Ha" at bounding box center [109, 200] width 173 height 12
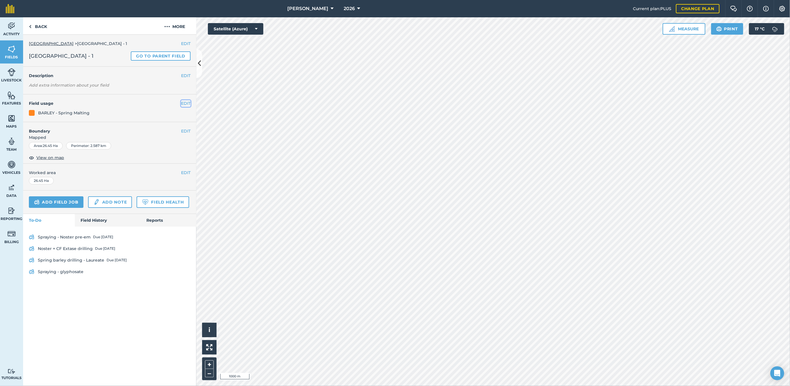
click at [187, 101] on button "EDIT" at bounding box center [186, 103] width 10 height 6
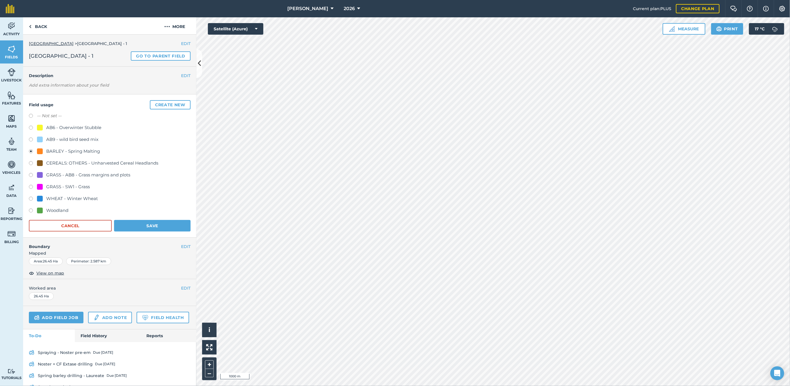
click at [75, 198] on div "WHEAT - Winter Wheat" at bounding box center [72, 198] width 52 height 7
radio input "true"
radio input "false"
click at [139, 226] on button "Save" at bounding box center [152, 226] width 77 height 12
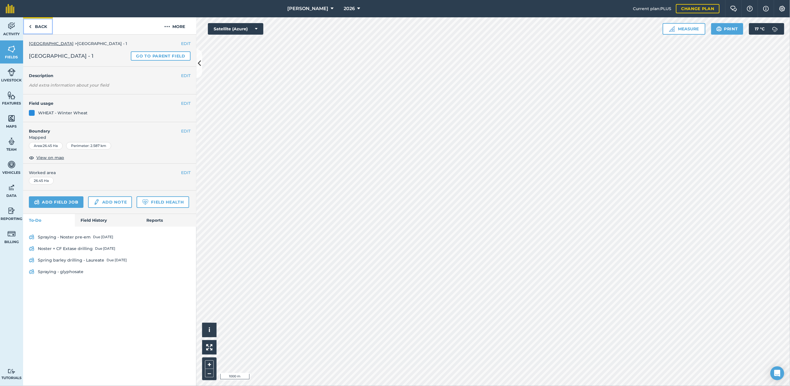
click at [41, 27] on link "Back" at bounding box center [38, 25] width 30 height 17
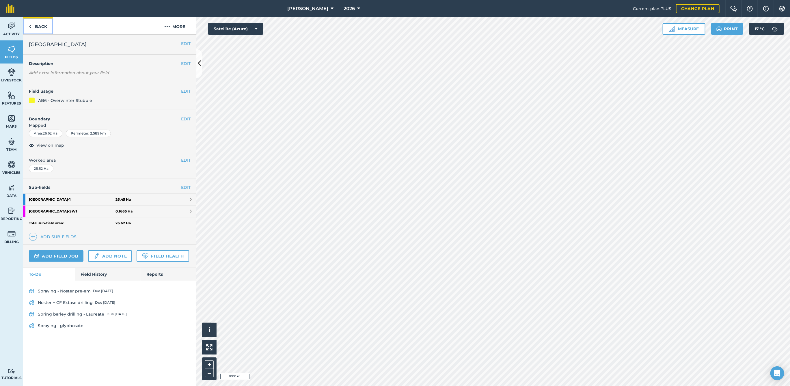
click at [39, 27] on link "Back" at bounding box center [38, 25] width 30 height 17
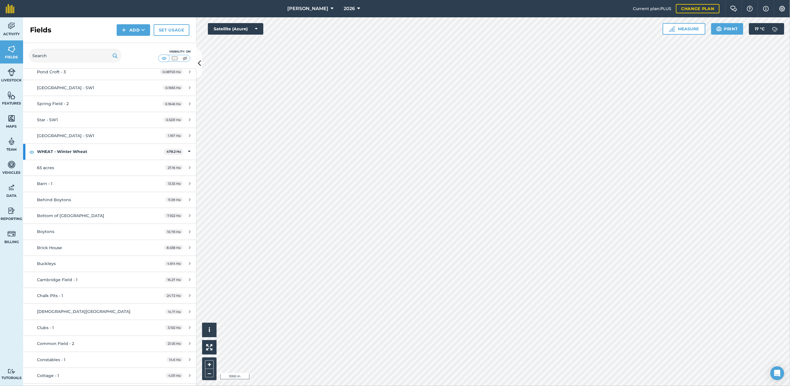
scroll to position [2829, 0]
